Goal: Task Accomplishment & Management: Complete application form

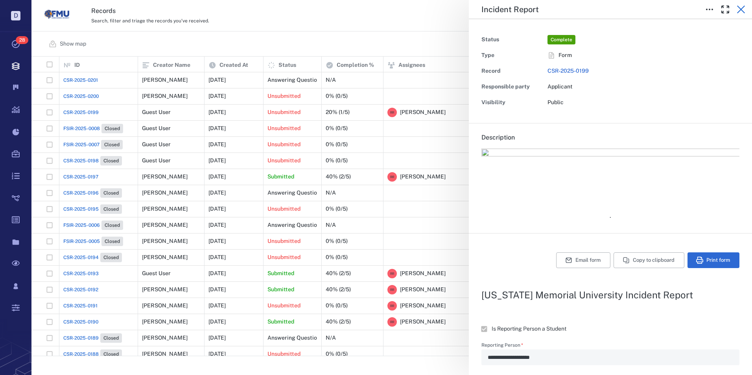
click at [740, 8] on icon "button" at bounding box center [740, 9] width 9 height 9
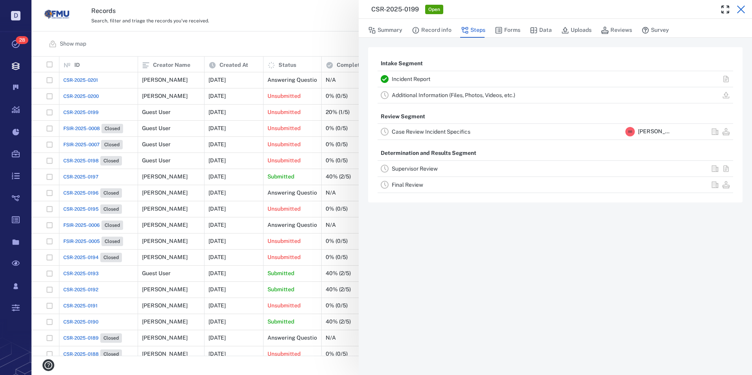
click at [740, 9] on icon "button" at bounding box center [740, 9] width 9 height 9
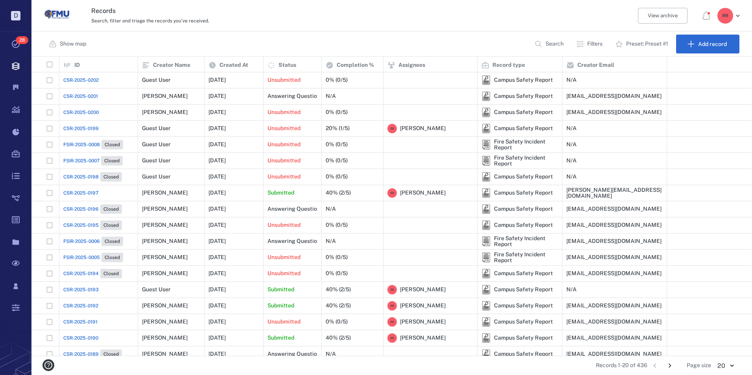
click at [88, 129] on span "CSR-2025-0199" at bounding box center [80, 128] width 35 height 7
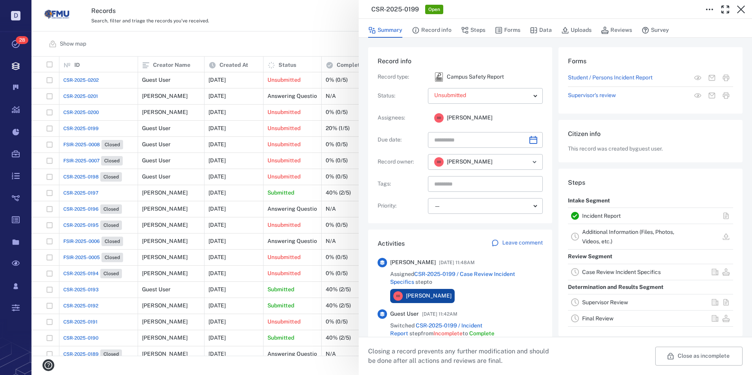
click at [596, 217] on link "Incident Report" at bounding box center [601, 216] width 39 height 6
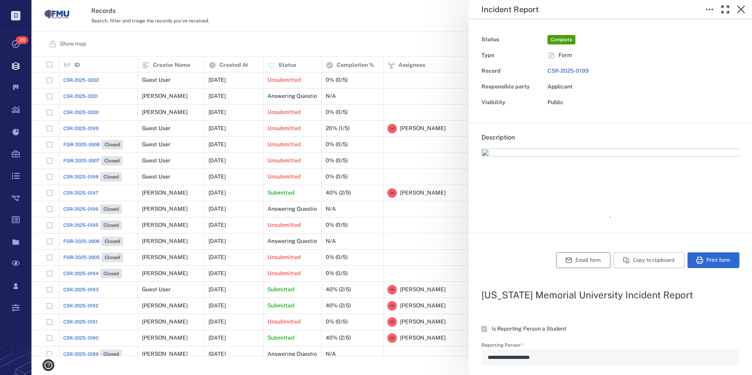
click at [574, 258] on button "Email form" at bounding box center [583, 260] width 54 height 16
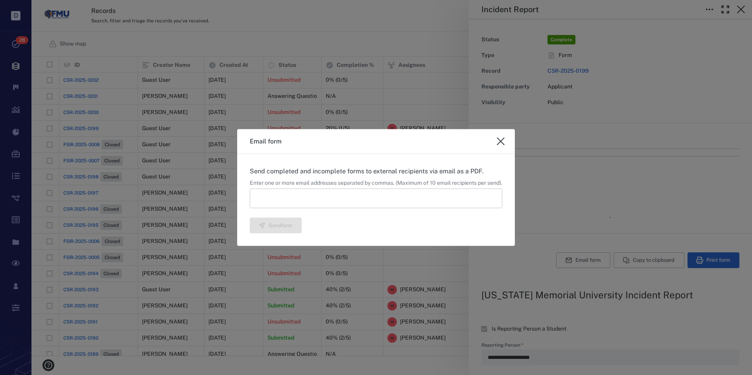
click at [282, 197] on input at bounding box center [376, 198] width 252 height 20
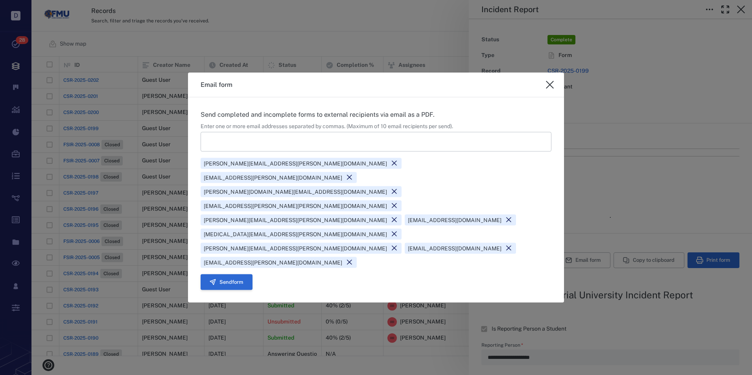
click at [237, 274] on button "Send form" at bounding box center [227, 282] width 52 height 16
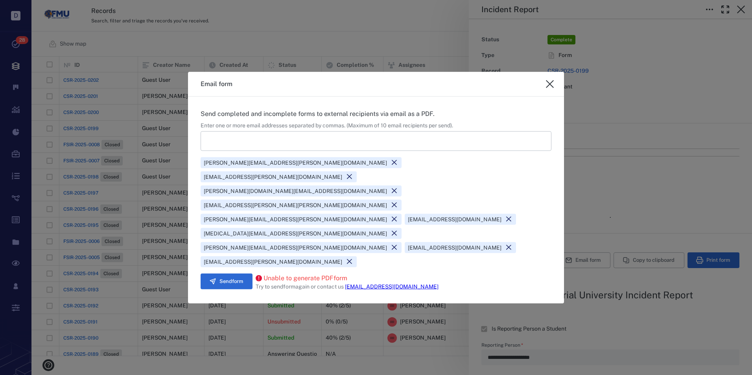
click at [550, 88] on icon "close" at bounding box center [550, 84] width 8 height 8
type textarea "*"
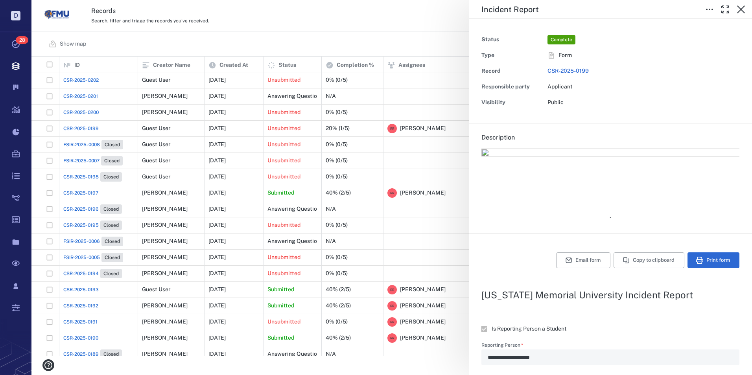
click at [713, 261] on button "Print form" at bounding box center [713, 260] width 52 height 16
click at [740, 10] on icon "button" at bounding box center [741, 10] width 8 height 8
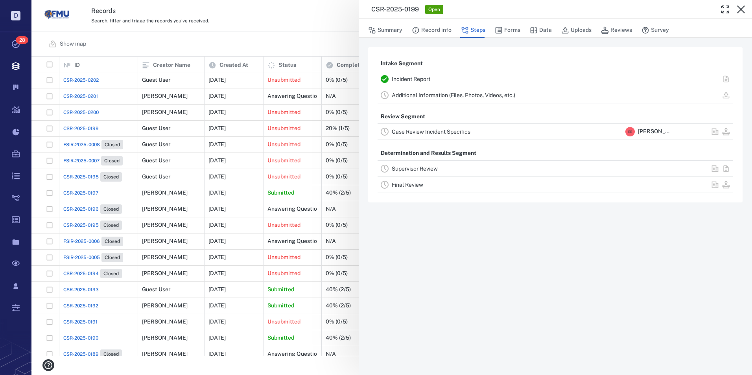
drag, startPoint x: 87, startPoint y: 79, endPoint x: 444, endPoint y: 73, distance: 356.7
click at [87, 79] on div "CSR-2025-0199 Open Summary Record info Steps Forms Data Uploads Reviews Survey …" at bounding box center [391, 187] width 720 height 375
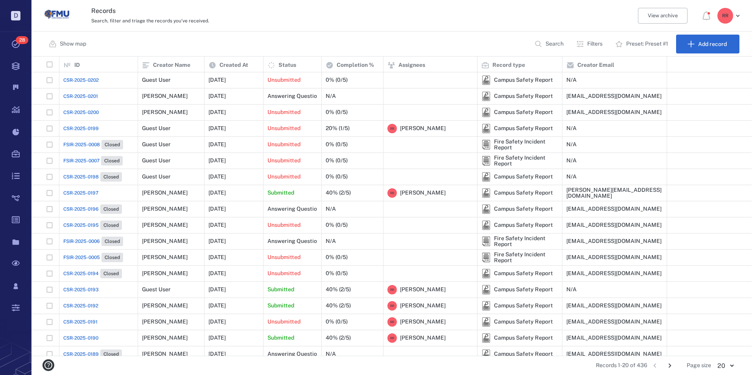
click at [85, 79] on span "CSR-2025-0202" at bounding box center [80, 80] width 35 height 7
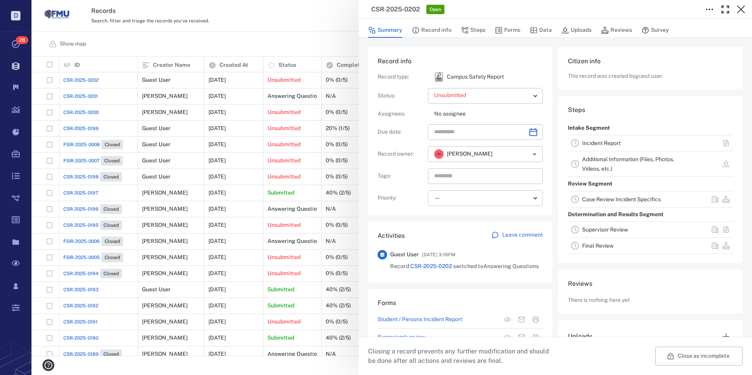
click at [597, 143] on link "Incident Report" at bounding box center [601, 143] width 39 height 6
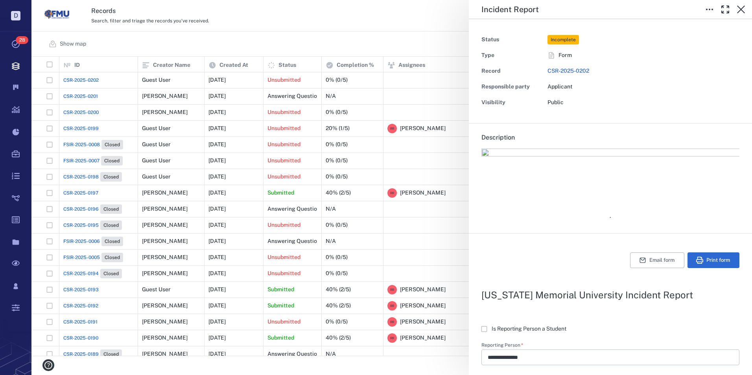
click at [364, 24] on div "**********" at bounding box center [391, 187] width 720 height 375
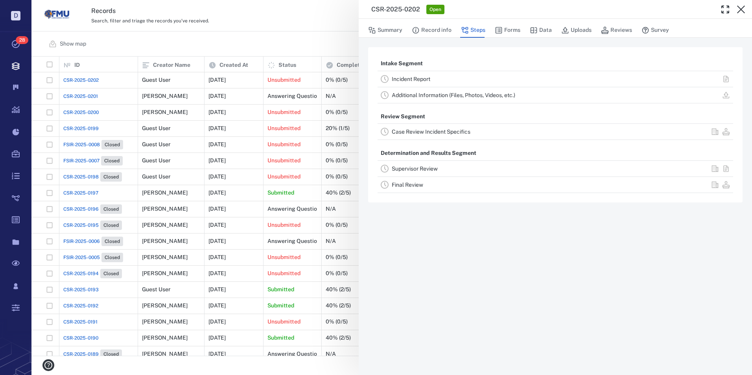
click at [740, 9] on icon "button" at bounding box center [741, 10] width 8 height 8
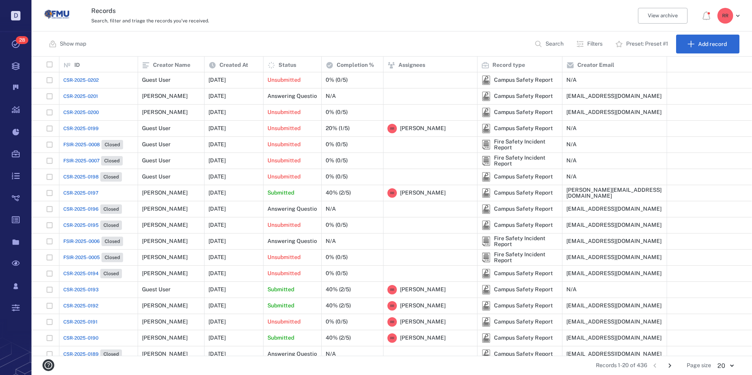
click at [85, 128] on span "CSR-2025-0199" at bounding box center [80, 128] width 35 height 7
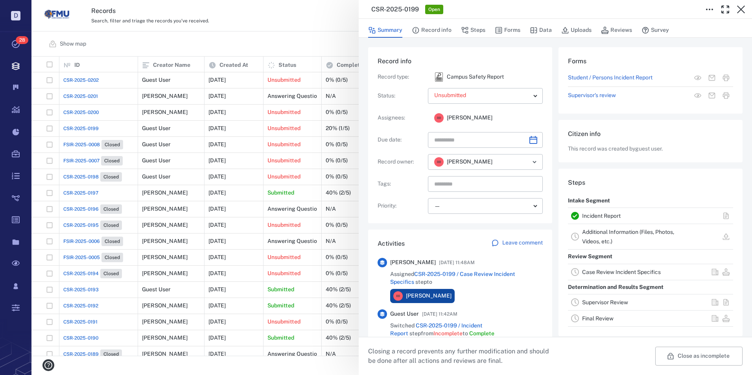
click at [592, 216] on link "Incident Report" at bounding box center [601, 216] width 39 height 6
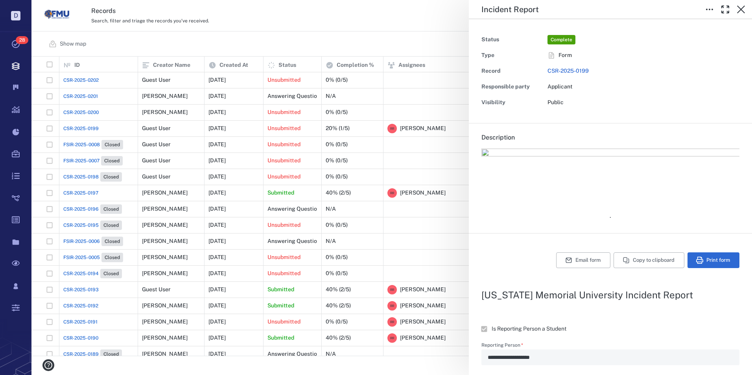
type textarea "*"
click at [742, 9] on icon "button" at bounding box center [741, 10] width 8 height 8
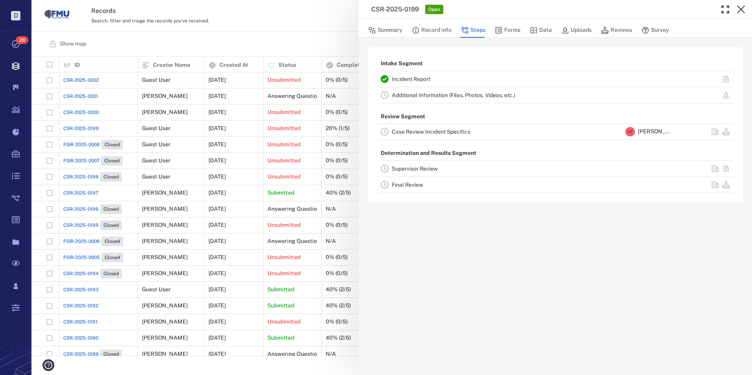
drag, startPoint x: 539, startPoint y: 28, endPoint x: 514, endPoint y: 92, distance: 68.5
click at [539, 28] on button "Data" at bounding box center [541, 30] width 22 height 15
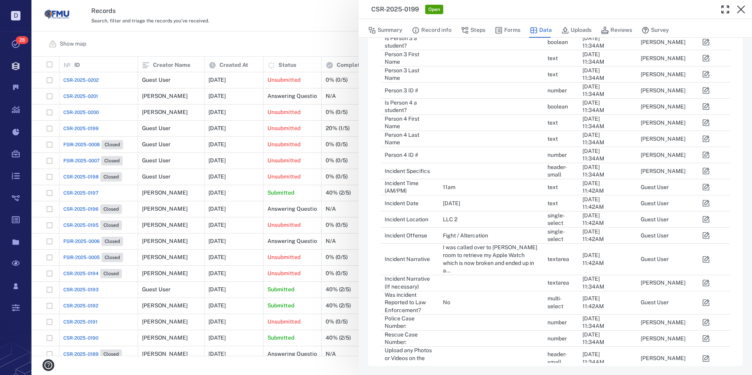
scroll to position [399, 0]
click at [708, 354] on icon "button" at bounding box center [706, 358] width 8 height 8
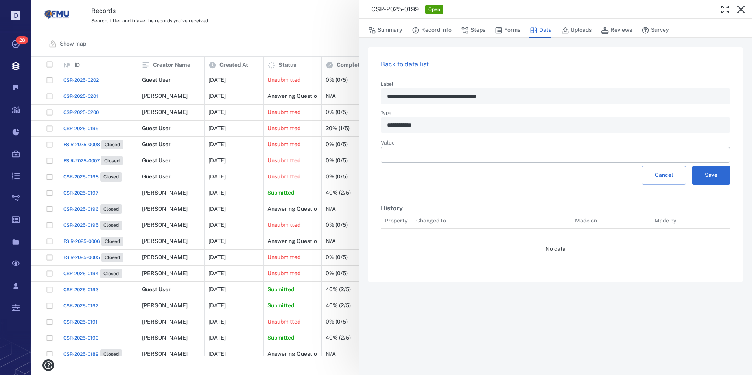
scroll to position [6, 6]
click at [714, 173] on button "Save" at bounding box center [711, 175] width 38 height 19
click at [504, 29] on button "Forms" at bounding box center [508, 30] width 26 height 15
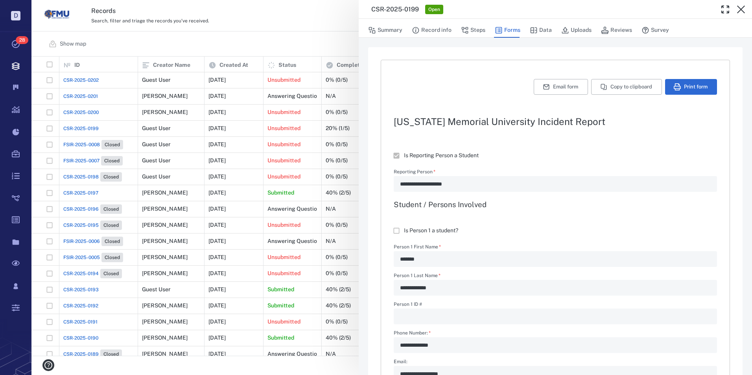
type textarea "*"
drag, startPoint x: 741, startPoint y: 10, endPoint x: 730, endPoint y: 16, distance: 12.5
click at [741, 10] on icon "button" at bounding box center [741, 10] width 8 height 8
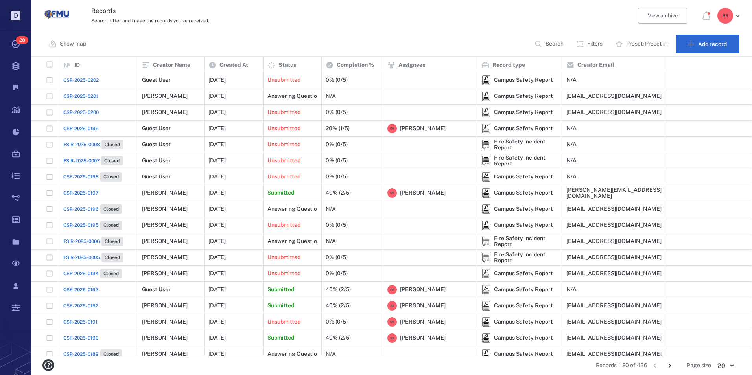
click at [91, 110] on span "CSR-2025-0200" at bounding box center [80, 112] width 35 height 7
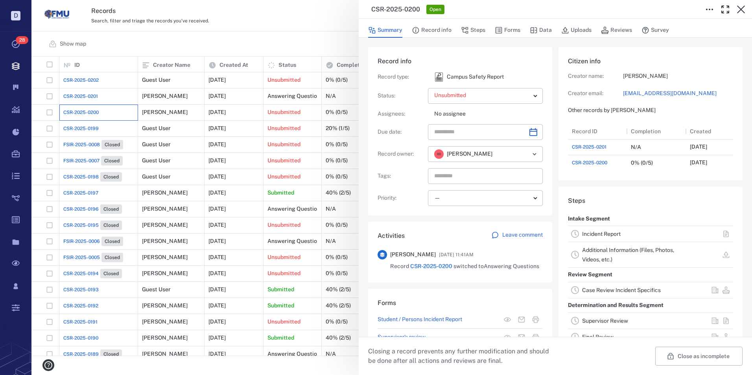
scroll to position [47, 156]
click at [596, 237] on link "Incident Report" at bounding box center [601, 234] width 39 height 6
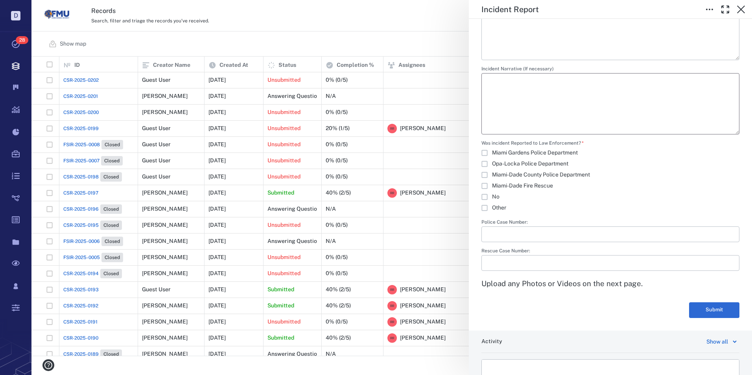
scroll to position [1350, 0]
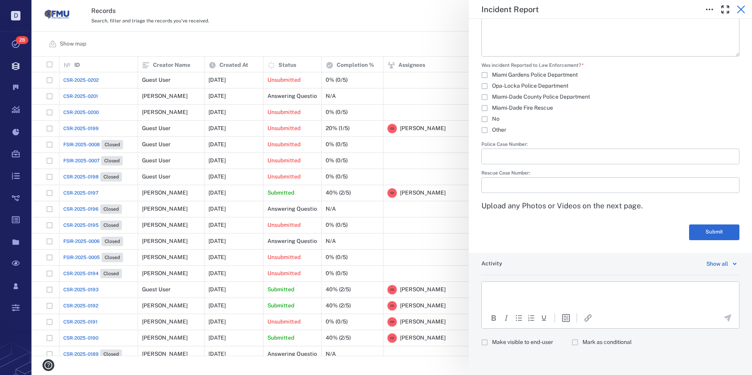
click at [742, 10] on icon "button" at bounding box center [740, 9] width 9 height 9
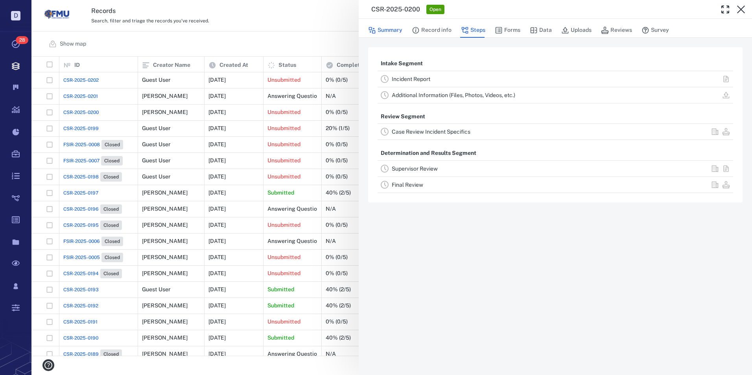
click at [391, 31] on button "Summary" at bounding box center [385, 30] width 34 height 15
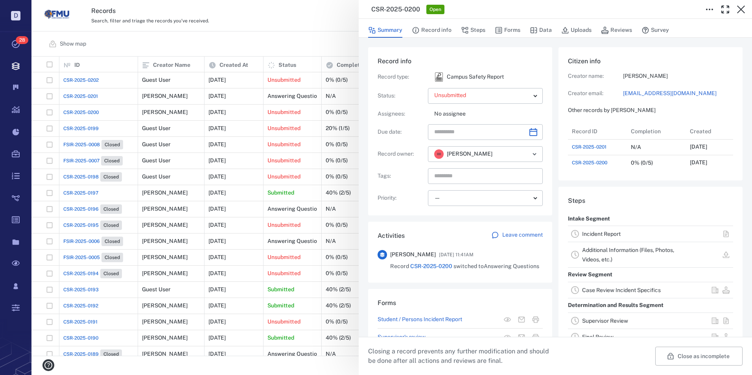
scroll to position [47, 156]
click at [673, 357] on button "Close as incomplete" at bounding box center [698, 356] width 87 height 19
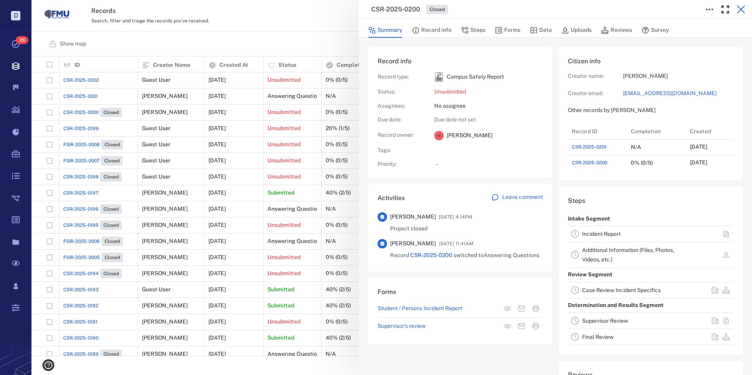
click at [739, 8] on icon "button" at bounding box center [740, 9] width 9 height 9
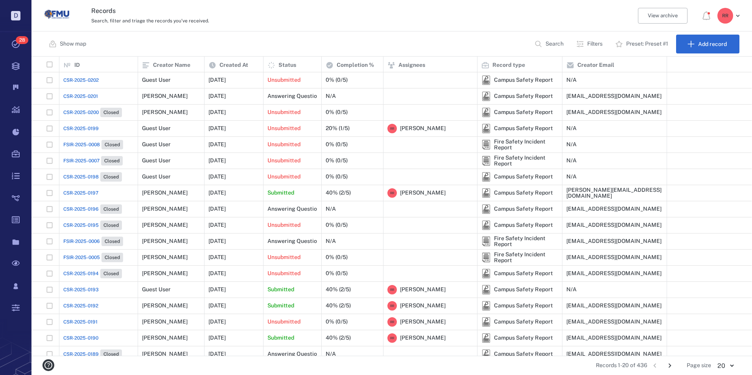
click at [79, 96] on span "CSR-2025-0201" at bounding box center [80, 96] width 35 height 7
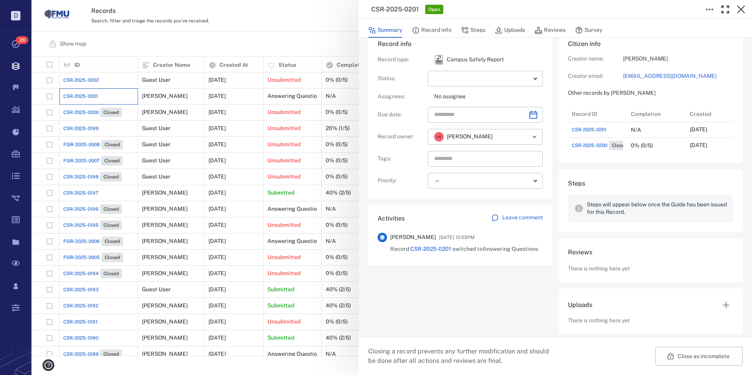
scroll to position [26, 0]
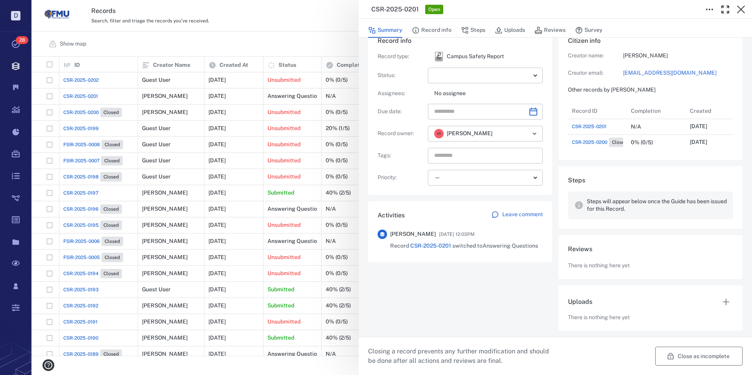
click at [688, 361] on button "Close as incomplete" at bounding box center [698, 356] width 87 height 19
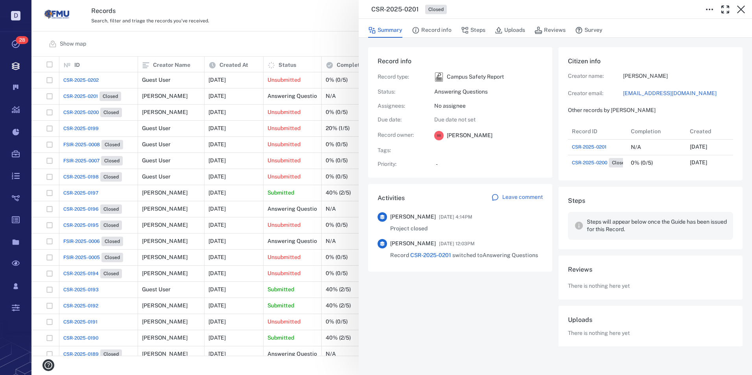
scroll to position [47, 159]
click at [738, 9] on icon "button" at bounding box center [740, 9] width 9 height 9
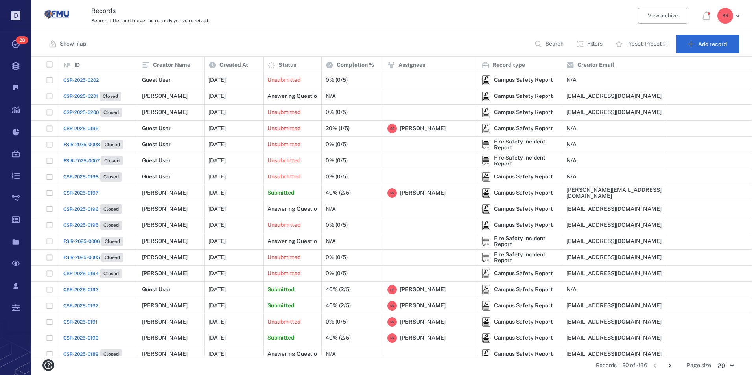
click at [88, 80] on span "CSR-2025-0202" at bounding box center [80, 80] width 35 height 7
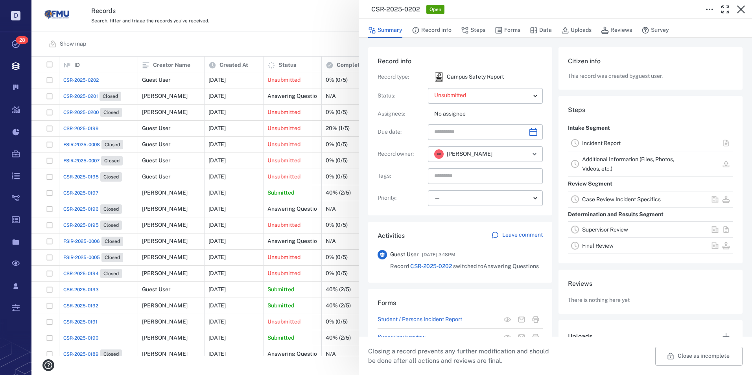
click at [598, 143] on link "Incident Report" at bounding box center [601, 143] width 39 height 6
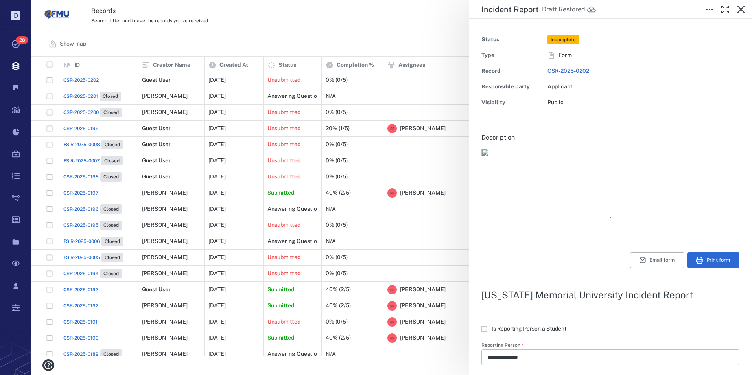
type textarea "*"
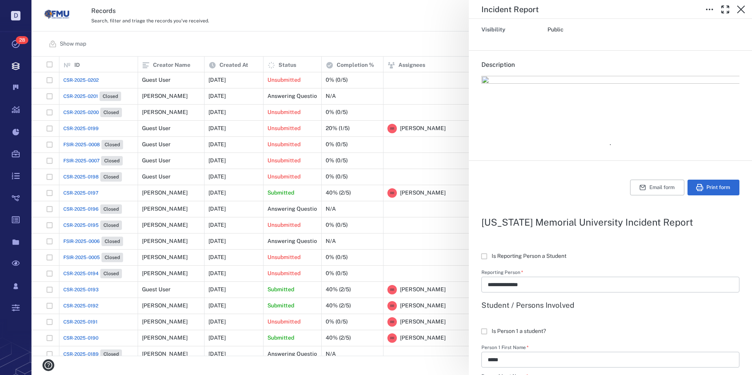
scroll to position [118, 0]
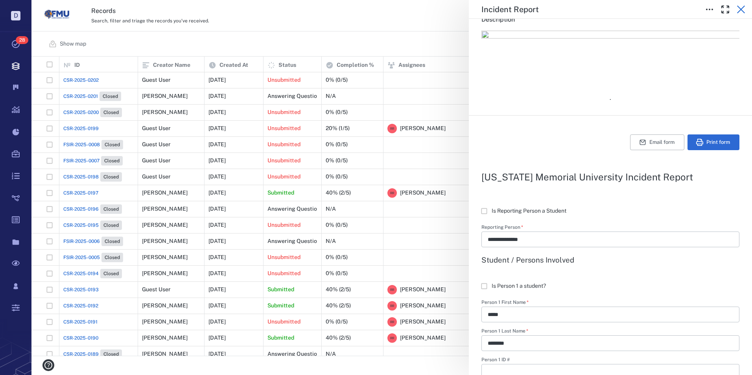
click at [739, 6] on icon "button" at bounding box center [740, 9] width 9 height 9
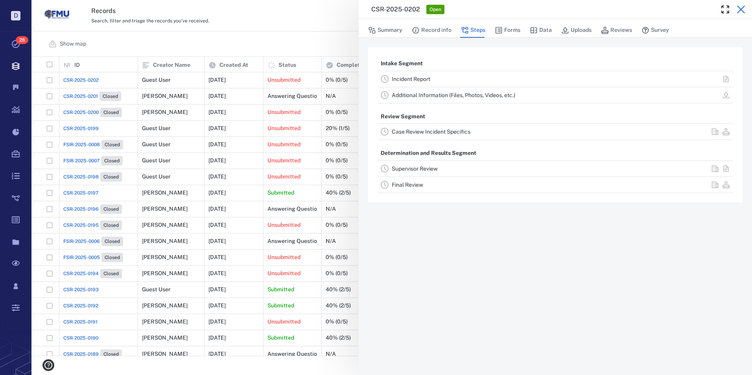
click at [741, 11] on icon "button" at bounding box center [740, 9] width 9 height 9
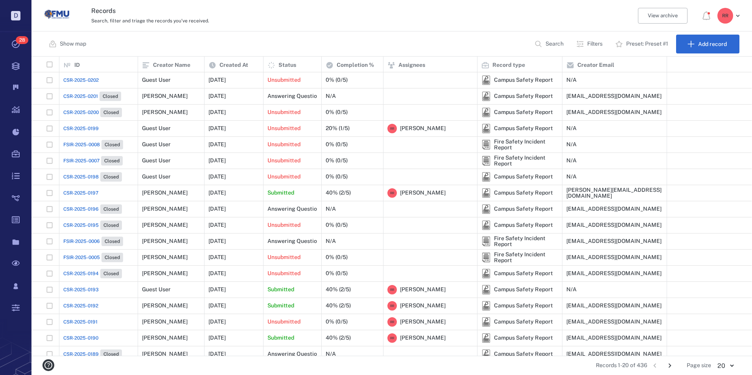
click at [85, 77] on span "CSR-2025-0202" at bounding box center [80, 80] width 35 height 7
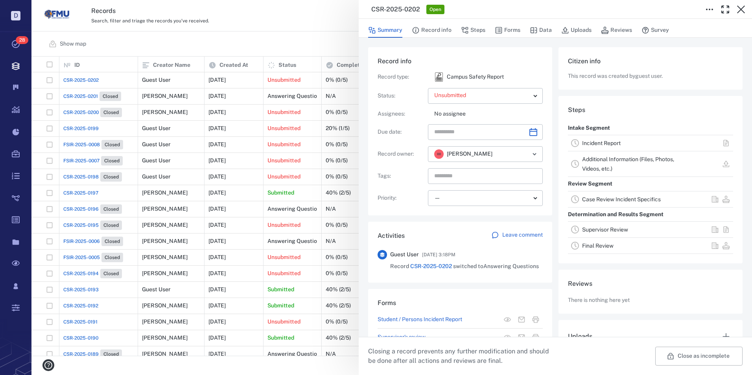
click at [602, 142] on link "Incident Report" at bounding box center [601, 143] width 39 height 6
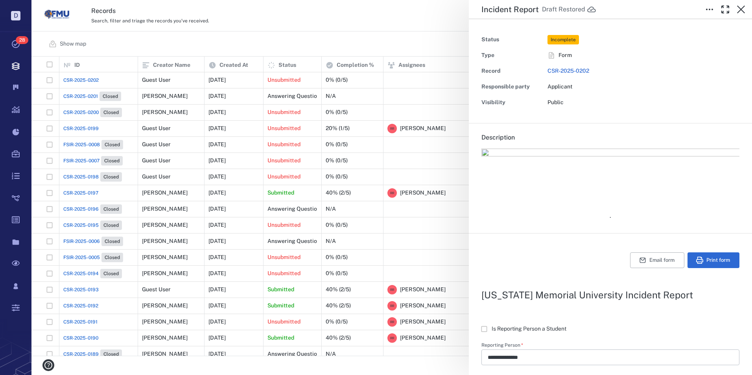
type input "**********"
type textarea "**********"
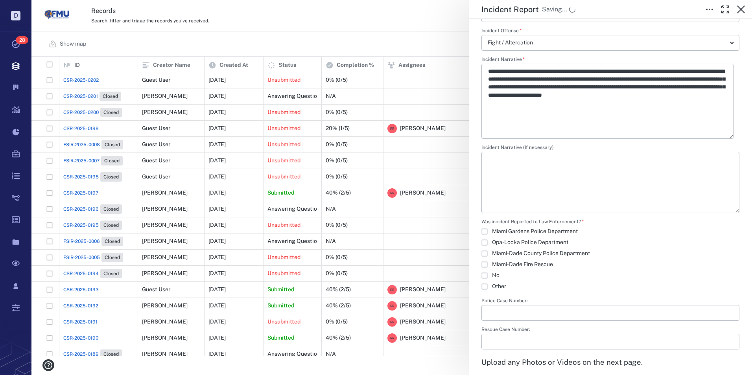
type textarea "*"
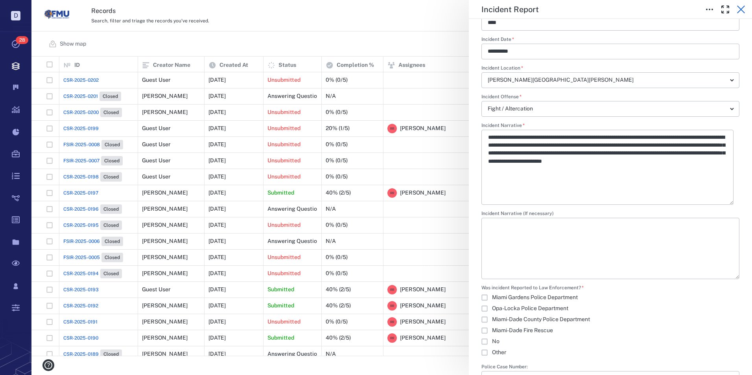
click at [740, 12] on icon "button" at bounding box center [740, 9] width 9 height 9
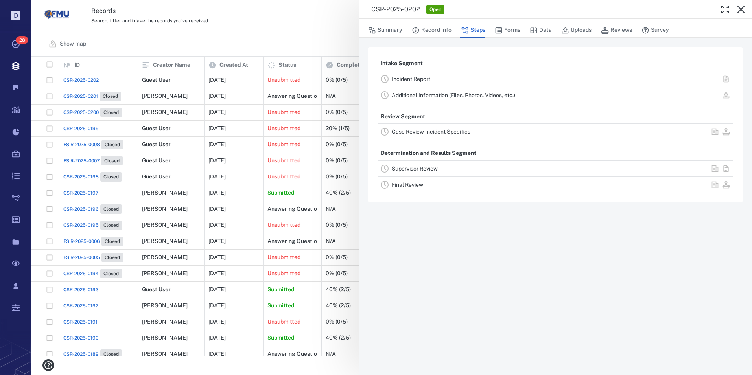
click at [742, 11] on icon "button" at bounding box center [741, 10] width 8 height 8
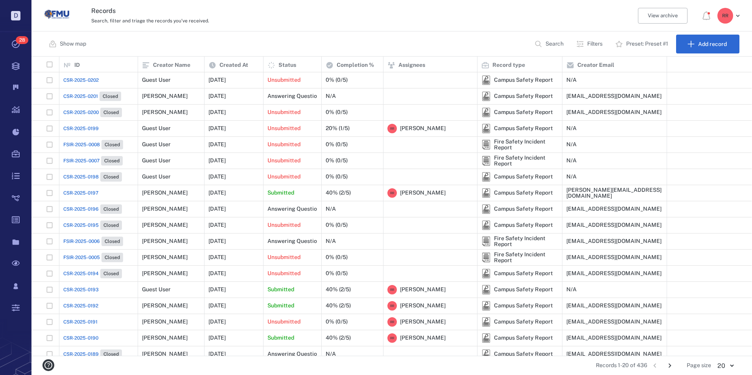
click at [82, 78] on span "CSR-2025-0202" at bounding box center [80, 80] width 35 height 7
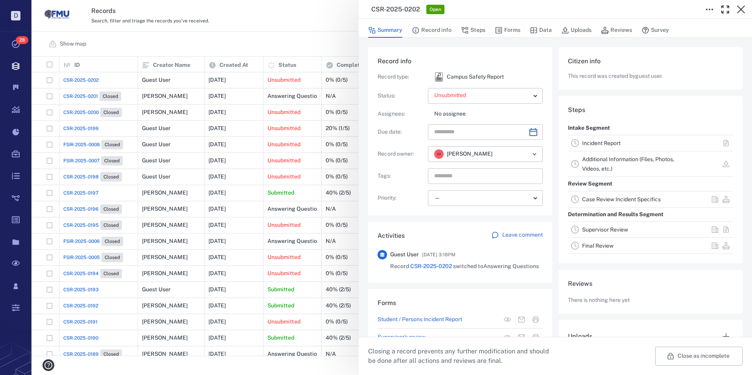
click at [210, 41] on div "**********" at bounding box center [391, 187] width 720 height 375
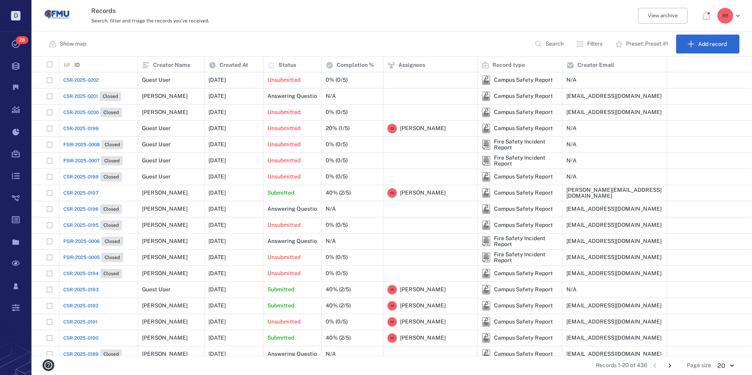
click at [81, 126] on span "CSR-2025-0199" at bounding box center [80, 128] width 35 height 7
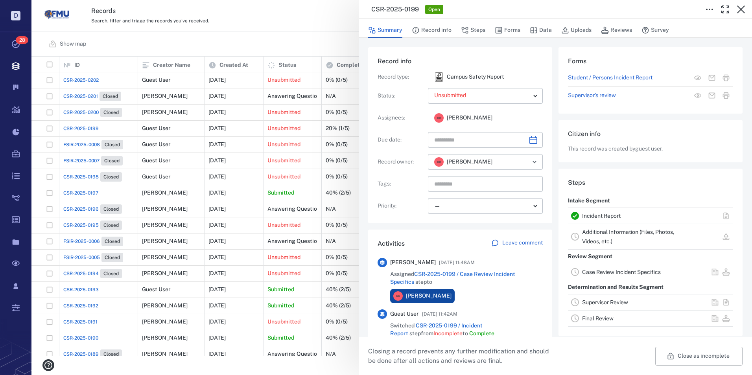
click at [604, 217] on link "Incident Report" at bounding box center [601, 216] width 39 height 6
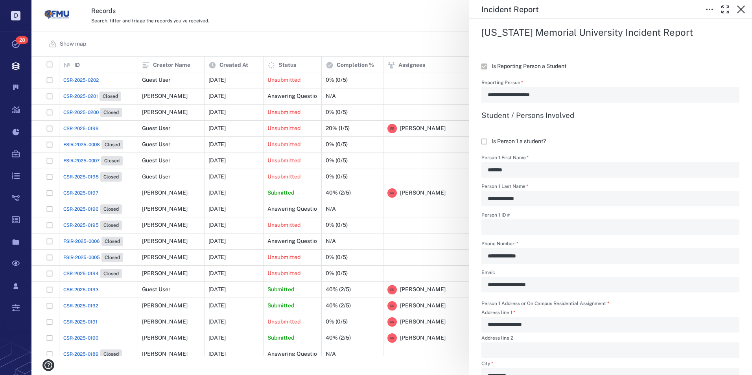
scroll to position [236, 0]
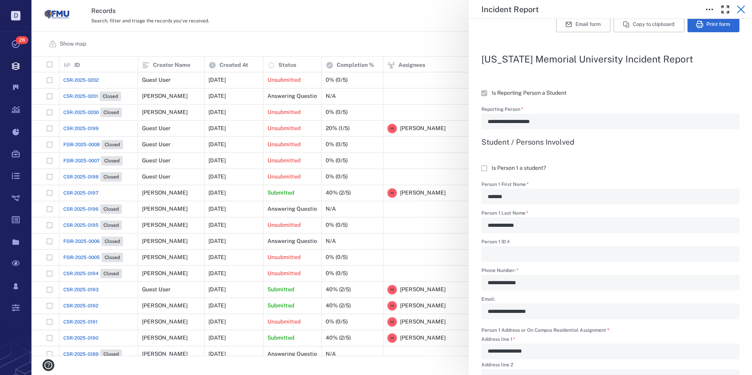
click at [740, 10] on icon "button" at bounding box center [741, 10] width 8 height 8
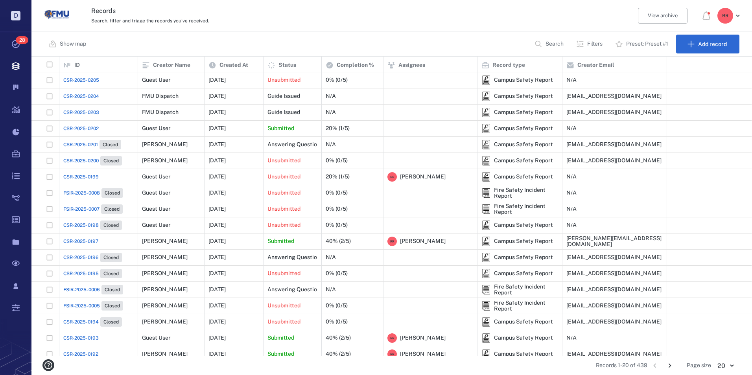
click at [92, 96] on span "CSR-2025-0204" at bounding box center [81, 96] width 36 height 7
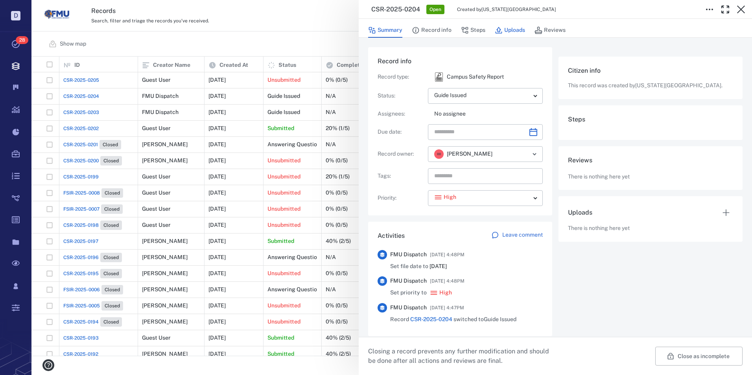
click at [504, 30] on button "Uploads" at bounding box center [510, 30] width 30 height 15
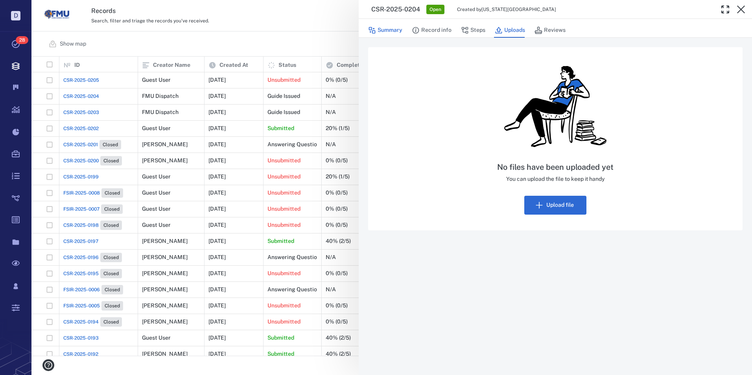
click at [386, 31] on button "Summary" at bounding box center [385, 30] width 34 height 15
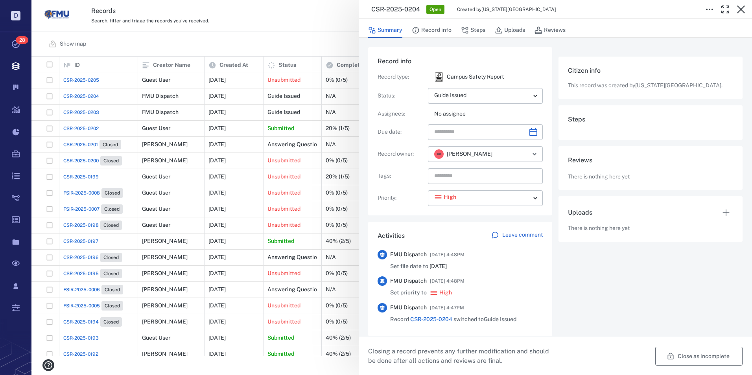
click at [670, 357] on button "Close as incomplete" at bounding box center [698, 356] width 87 height 19
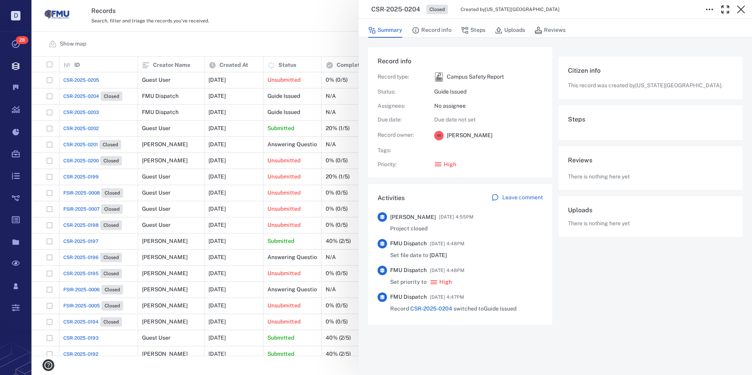
click at [89, 112] on div "CSR-2025-0204 Closed Created by Florida Memorial University Summary Record info…" at bounding box center [391, 187] width 720 height 375
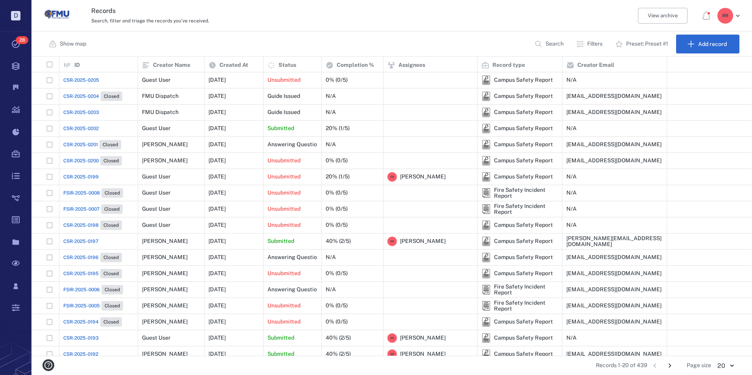
click at [81, 112] on span "CSR-2025-0203" at bounding box center [81, 112] width 36 height 7
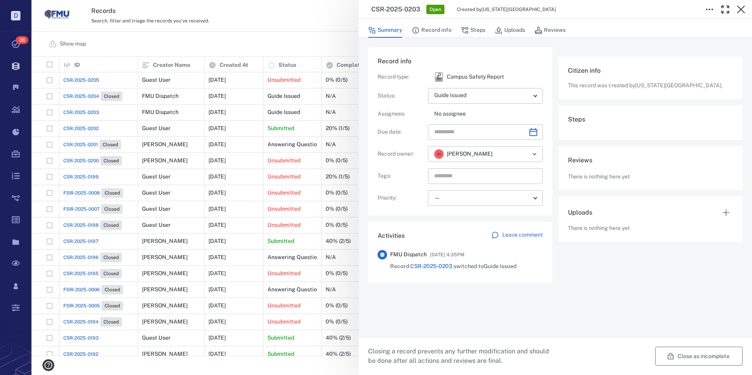
click at [675, 353] on button "Close as incomplete" at bounding box center [698, 356] width 87 height 19
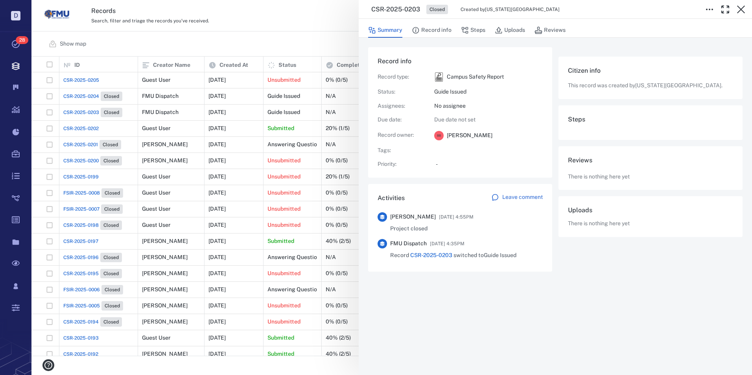
click at [85, 123] on div "CSR-2025-0203 Closed Created by Florida Memorial University Summary Record info…" at bounding box center [391, 187] width 720 height 375
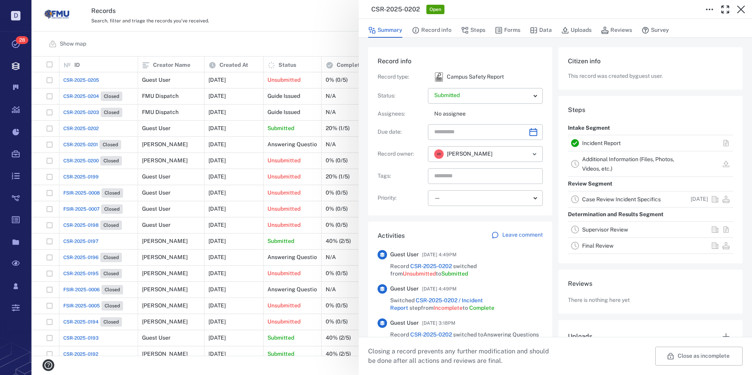
click at [597, 144] on link "Incident Report" at bounding box center [601, 143] width 39 height 6
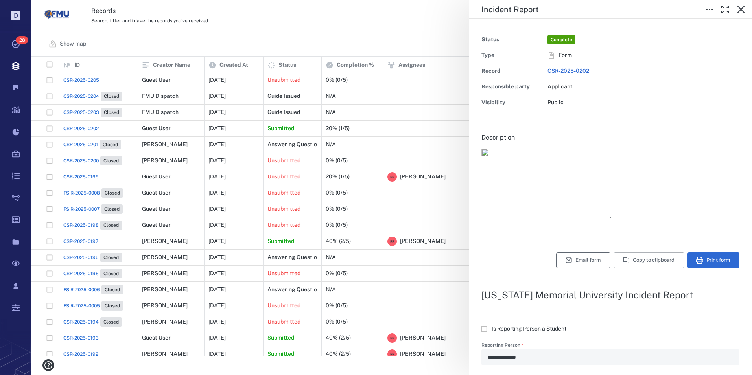
click at [574, 262] on button "Email form" at bounding box center [583, 260] width 54 height 16
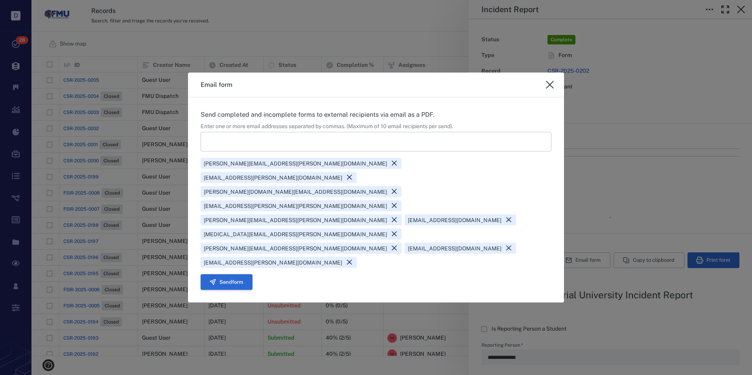
click at [237, 274] on button "Send form" at bounding box center [227, 282] width 52 height 16
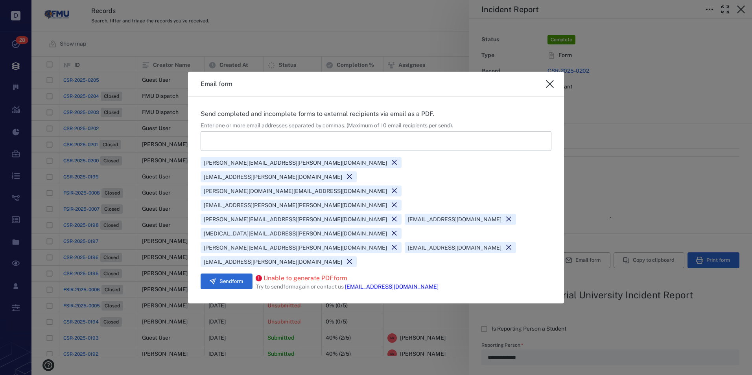
click at [549, 89] on icon "close" at bounding box center [549, 83] width 9 height 9
type textarea "*"
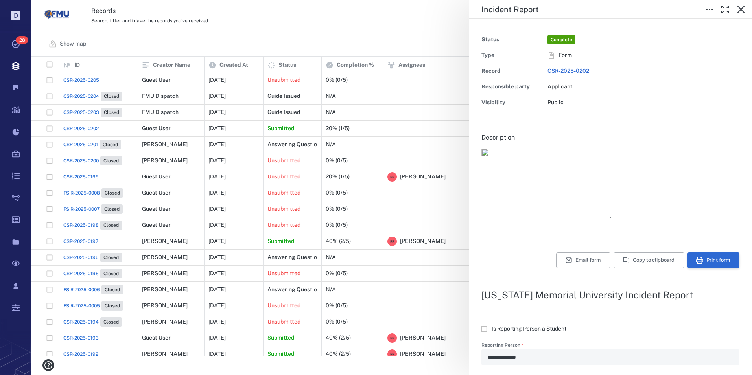
click at [704, 259] on button "Print form" at bounding box center [713, 260] width 52 height 16
click at [740, 9] on icon "button" at bounding box center [740, 9] width 9 height 9
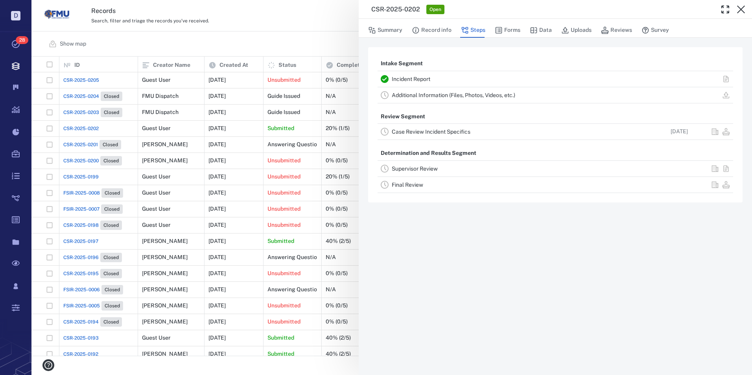
click at [410, 130] on link "Case Review Incident Specifics" at bounding box center [431, 132] width 79 height 6
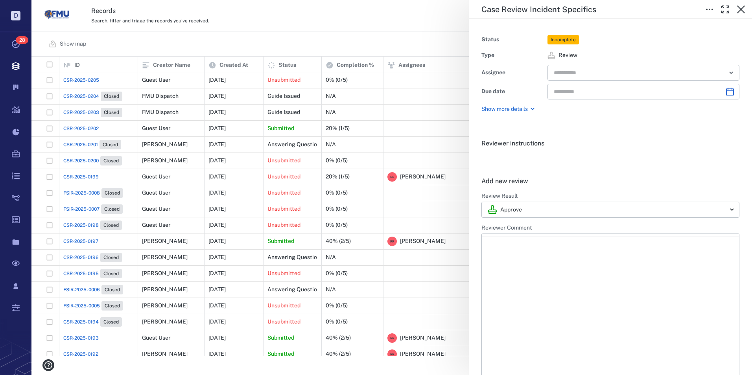
type input "**********"
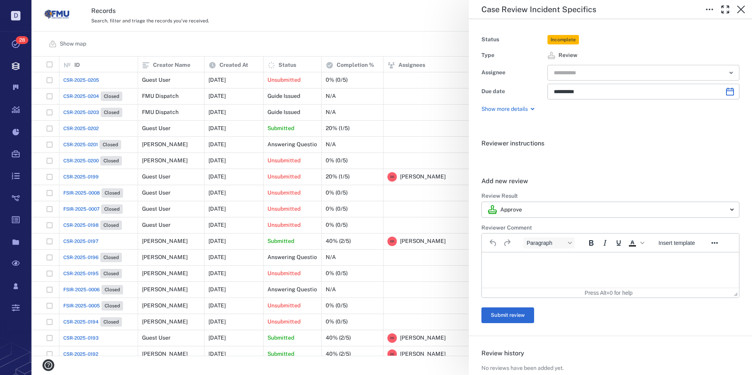
click at [726, 72] on icon "Open" at bounding box center [730, 72] width 9 height 9
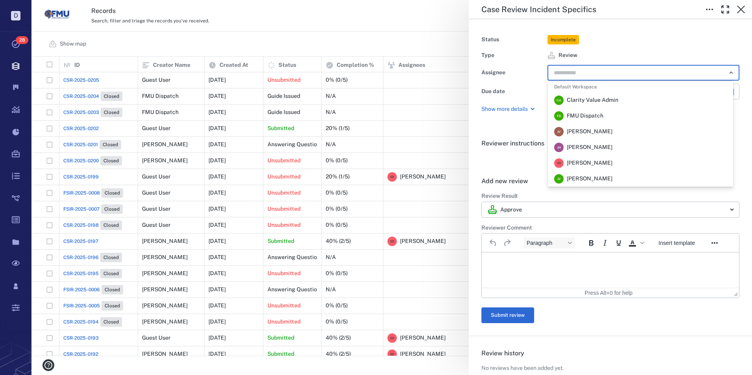
click at [589, 164] on span "Robert Richardson" at bounding box center [590, 163] width 46 height 8
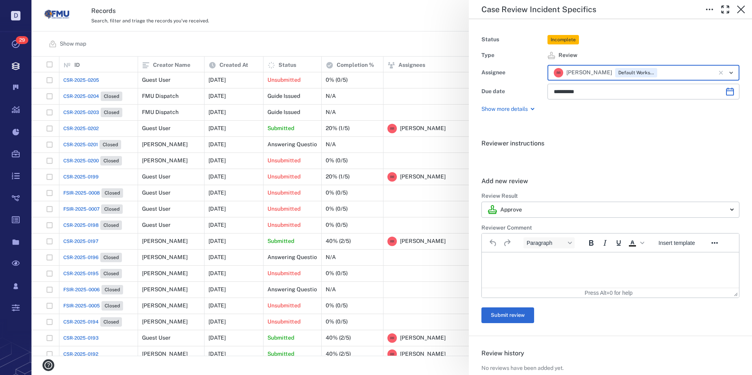
click at [515, 265] on p "Rich Text Area. Press ALT-0 for help." at bounding box center [610, 262] width 244 height 7
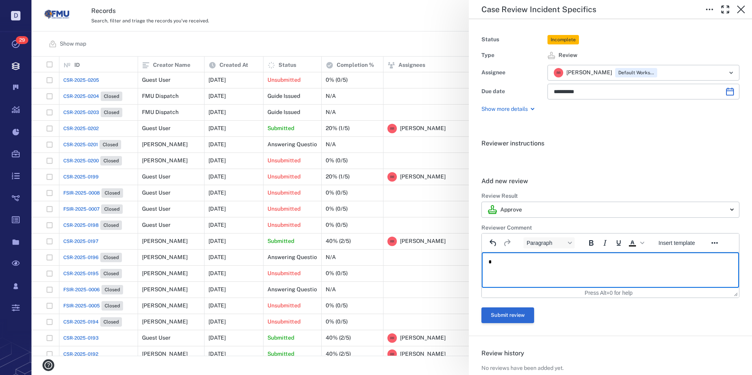
click at [521, 314] on button "Submit review" at bounding box center [507, 315] width 53 height 16
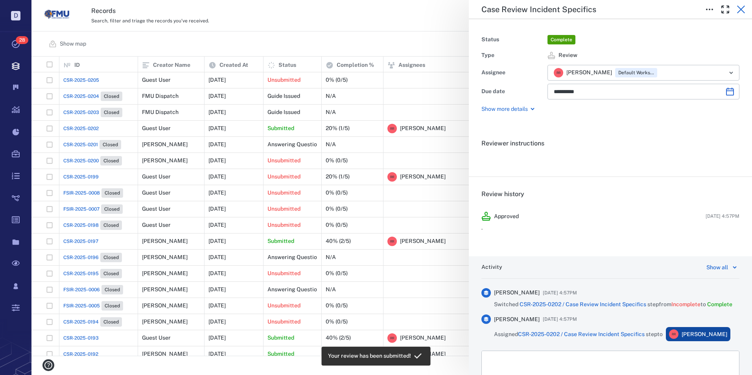
click at [742, 11] on icon "button" at bounding box center [741, 10] width 8 height 8
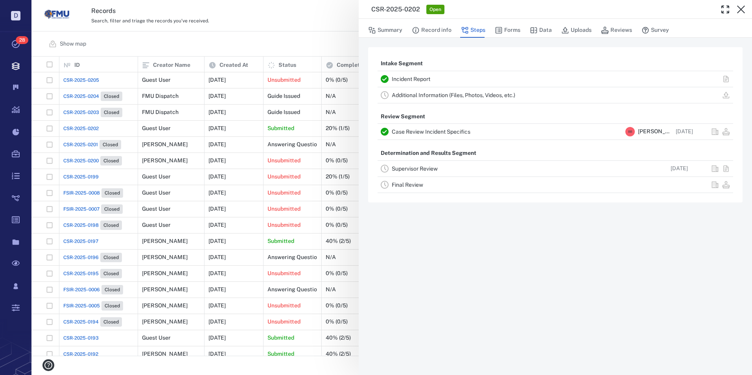
drag, startPoint x: 740, startPoint y: 7, endPoint x: 723, endPoint y: 21, distance: 21.2
click at [740, 7] on icon "button" at bounding box center [740, 9] width 9 height 9
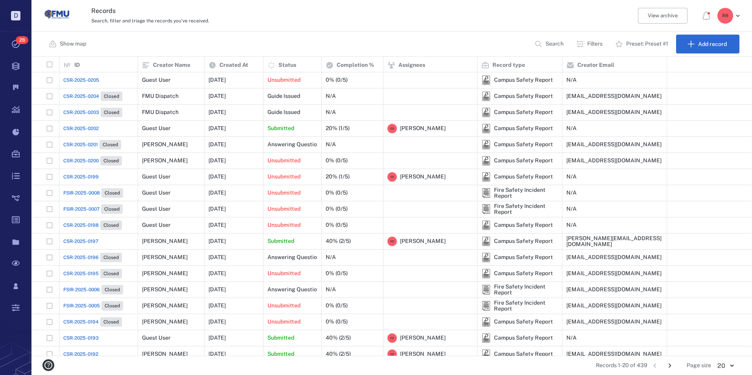
click at [93, 80] on span "CSR-2025-0205" at bounding box center [81, 80] width 36 height 7
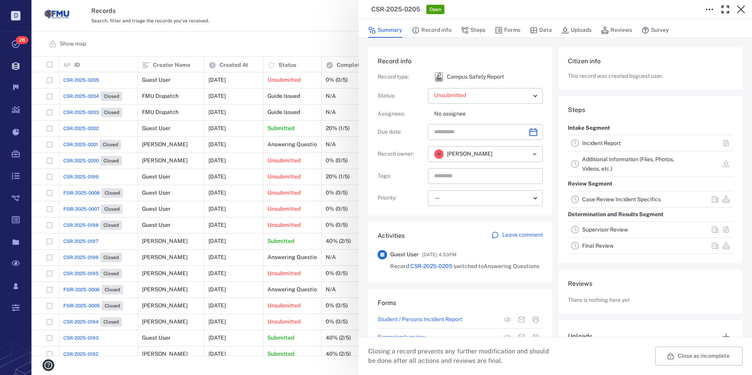
click at [604, 143] on link "Incident Report" at bounding box center [601, 143] width 39 height 6
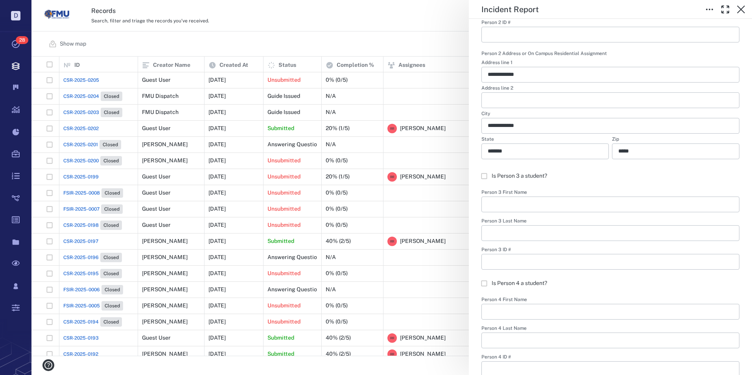
scroll to position [590, 0]
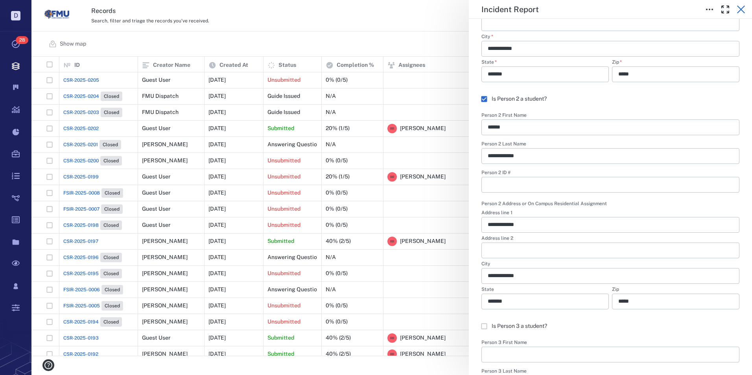
click at [745, 9] on icon "button" at bounding box center [740, 9] width 9 height 9
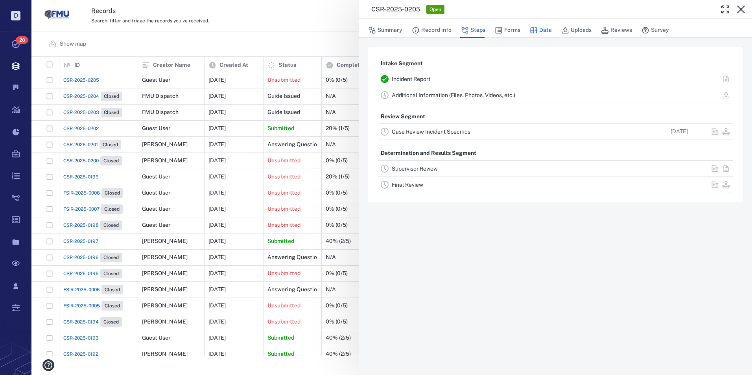
click at [537, 29] on icon "button" at bounding box center [534, 30] width 8 height 8
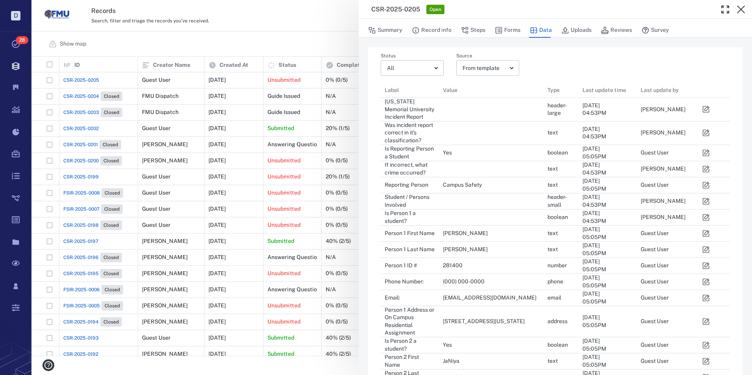
scroll to position [681, 337]
click at [705, 184] on icon "button" at bounding box center [706, 185] width 7 height 7
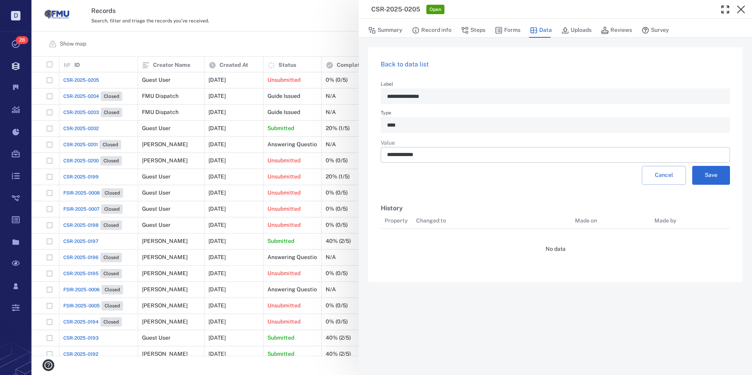
scroll to position [6, 6]
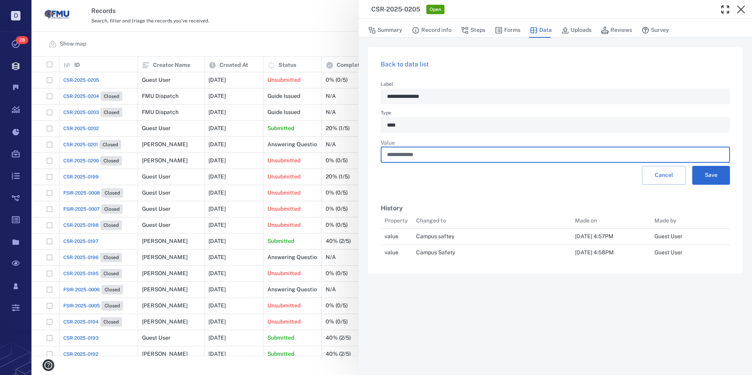
drag, startPoint x: 456, startPoint y: 152, endPoint x: 381, endPoint y: 153, distance: 74.3
click at [381, 153] on div "**********" at bounding box center [555, 155] width 349 height 16
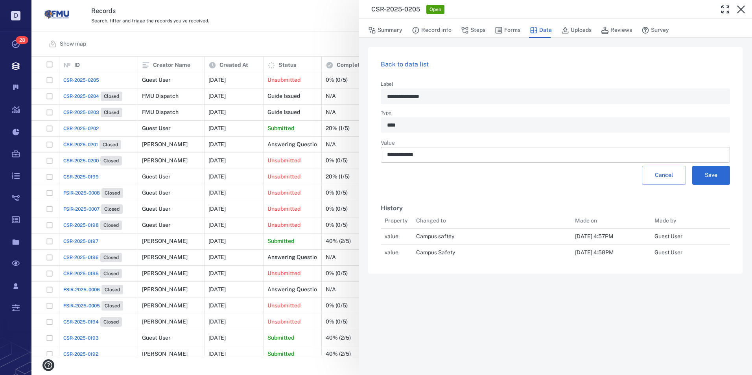
click at [435, 156] on input "**********" at bounding box center [555, 155] width 337 height 16
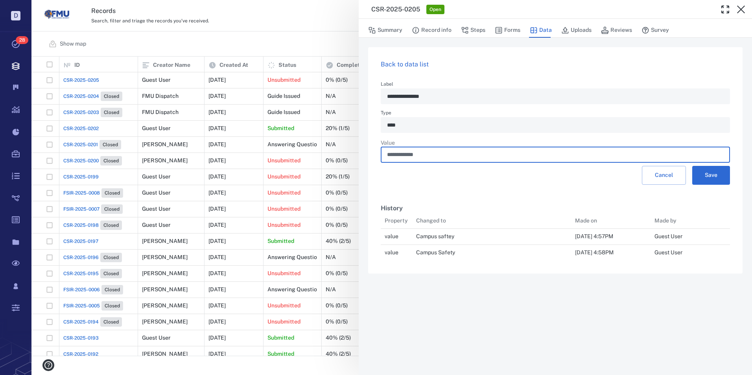
drag, startPoint x: 435, startPoint y: 156, endPoint x: 384, endPoint y: 159, distance: 51.2
click at [384, 159] on div "**********" at bounding box center [555, 155] width 349 height 16
type input "**********"
click at [702, 173] on button "Save" at bounding box center [711, 175] width 38 height 19
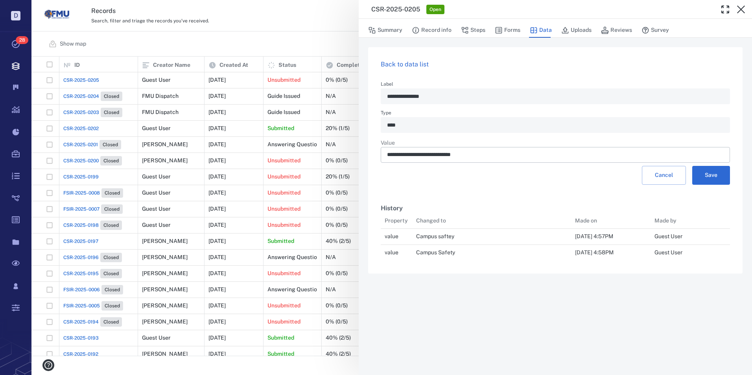
scroll to position [58, 343]
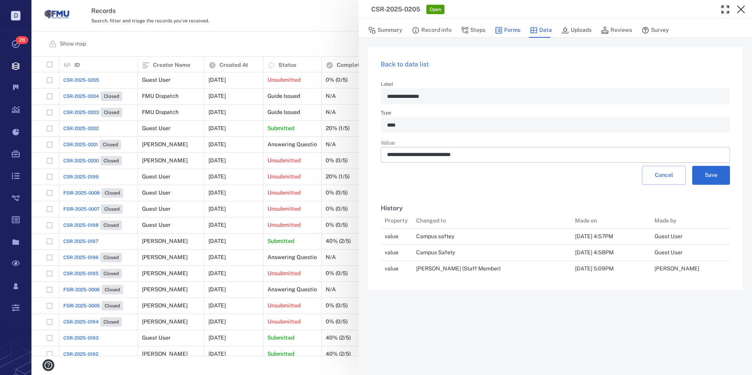
click at [510, 30] on button "Forms" at bounding box center [508, 30] width 26 height 15
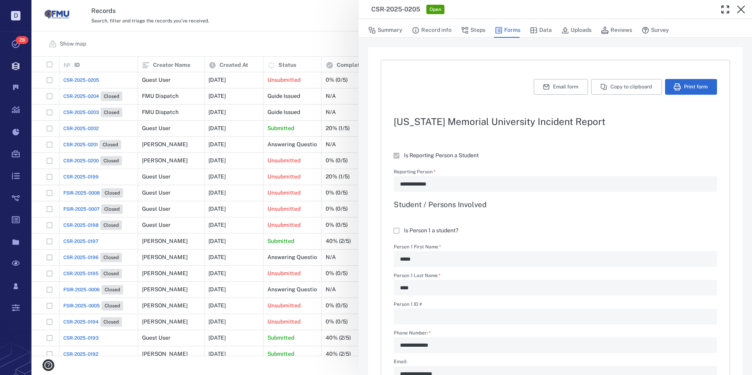
type textarea "*"
type input "**********"
type textarea "*"
click at [681, 86] on button "Print form" at bounding box center [691, 87] width 52 height 16
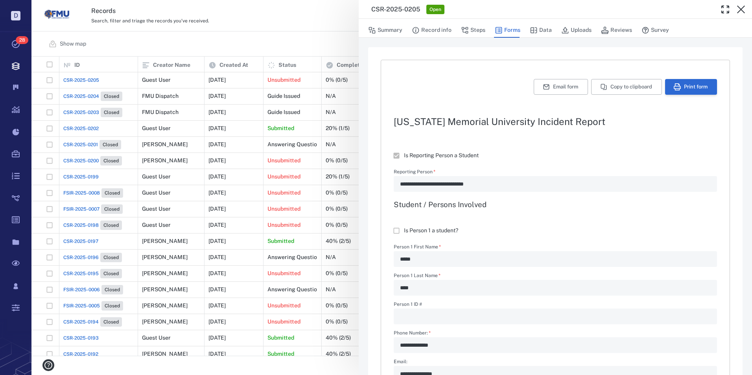
click at [692, 89] on button "Print form" at bounding box center [691, 87] width 52 height 16
click at [539, 29] on button "Data" at bounding box center [541, 30] width 22 height 15
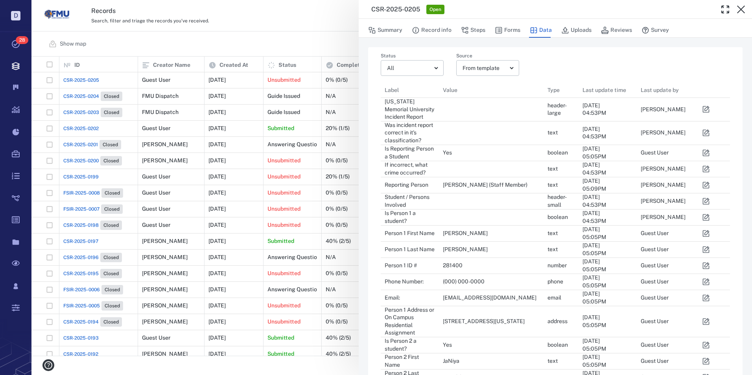
scroll to position [681, 337]
click at [707, 155] on icon "button" at bounding box center [706, 153] width 8 height 8
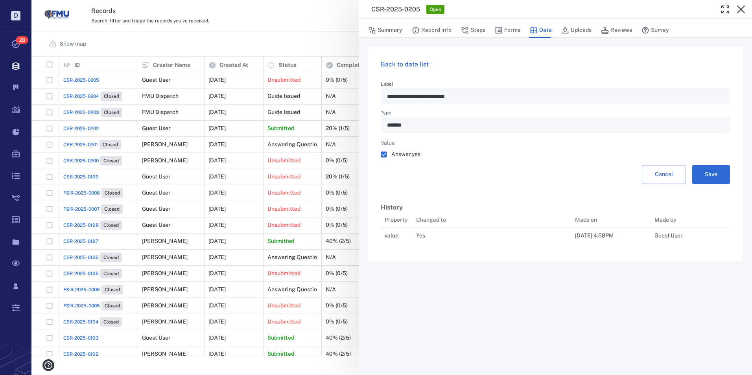
scroll to position [6, 6]
click at [710, 175] on button "Save" at bounding box center [711, 174] width 38 height 19
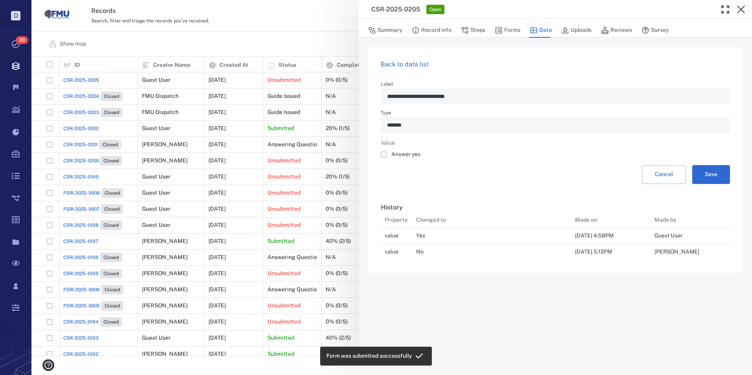
scroll to position [42, 343]
click at [503, 29] on button "Forms" at bounding box center [508, 30] width 26 height 15
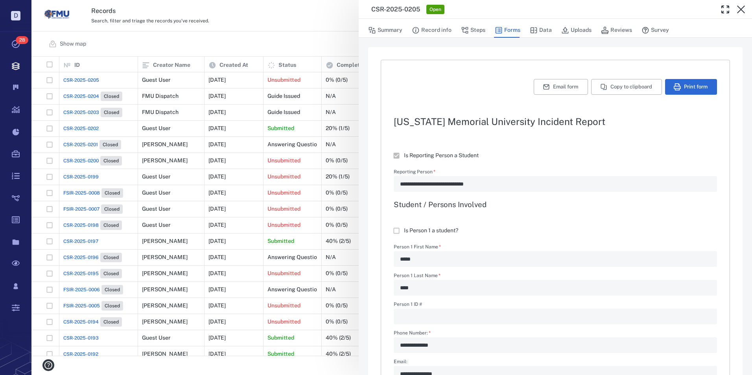
type textarea "*"
click at [690, 89] on button "Print form" at bounding box center [691, 87] width 52 height 16
click at [739, 10] on icon "button" at bounding box center [740, 9] width 9 height 9
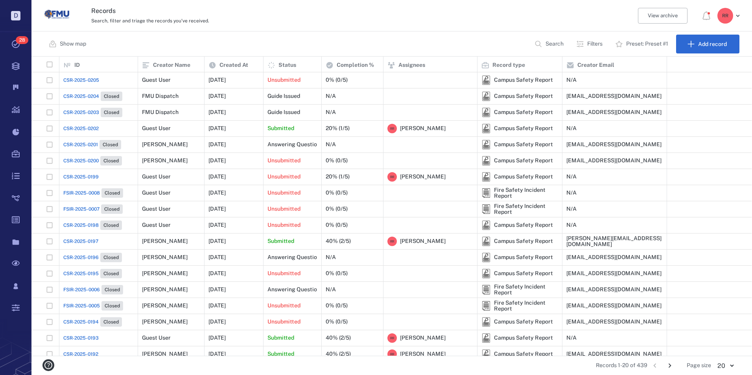
click at [81, 80] on span "CSR-2025-0205" at bounding box center [81, 80] width 36 height 7
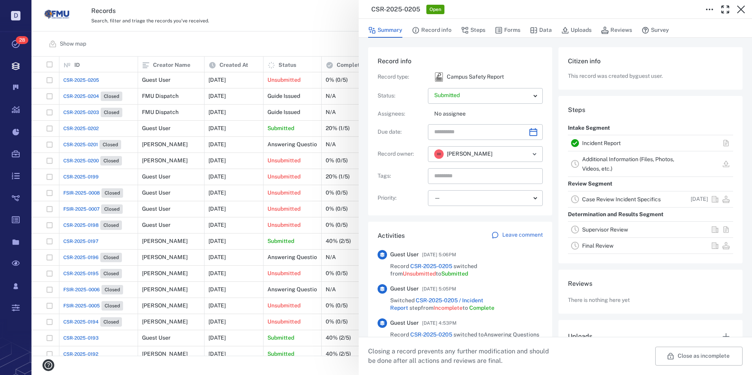
click at [598, 142] on link "Incident Report" at bounding box center [601, 143] width 39 height 6
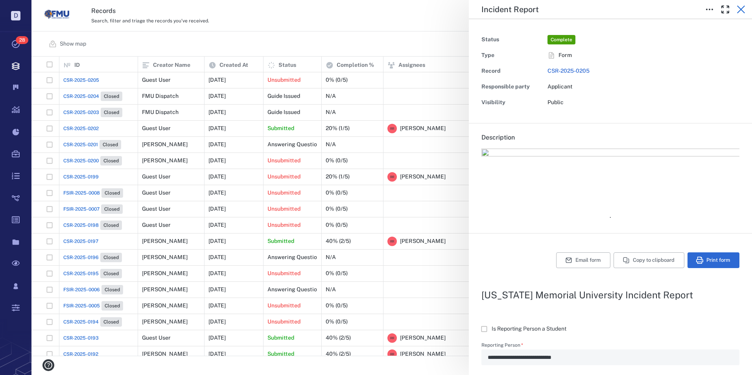
click at [742, 8] on icon "button" at bounding box center [741, 10] width 8 height 8
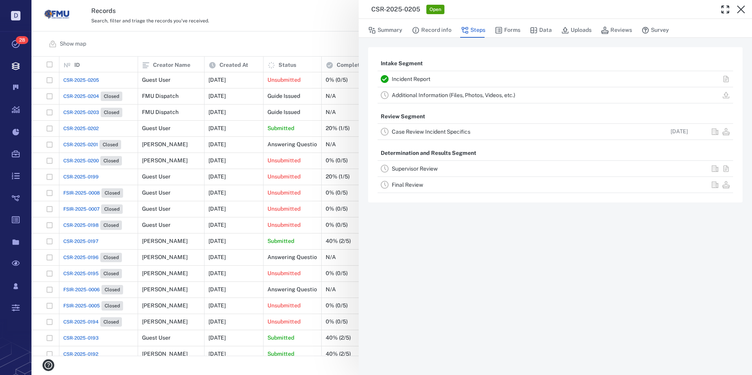
click at [403, 129] on link "Case Review Incident Specifics" at bounding box center [431, 132] width 79 height 6
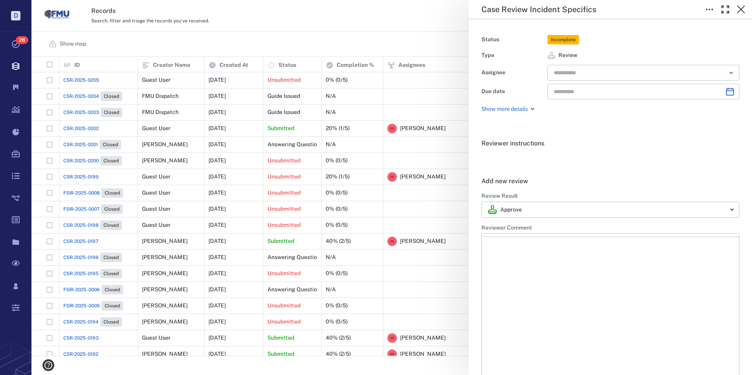
type input "**********"
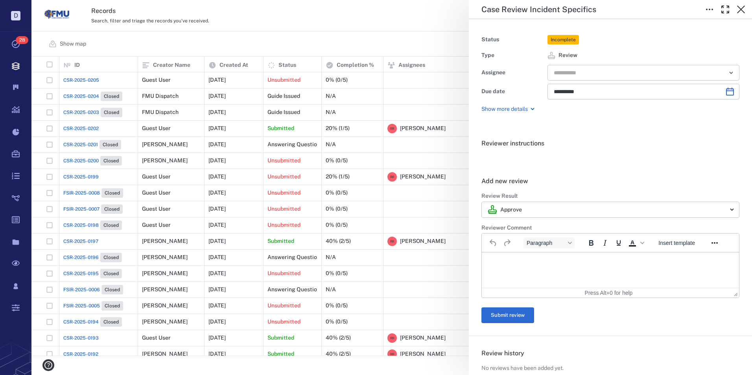
click at [597, 74] on input "text" at bounding box center [634, 72] width 163 height 11
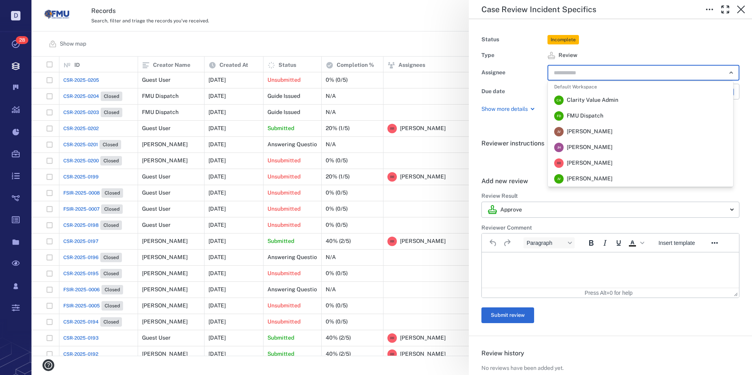
click at [609, 163] on span "Robert Richardson" at bounding box center [590, 163] width 46 height 8
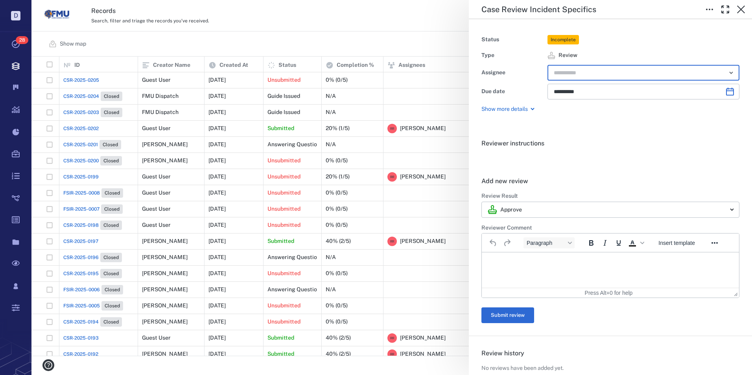
click at [519, 272] on html at bounding box center [610, 262] width 257 height 20
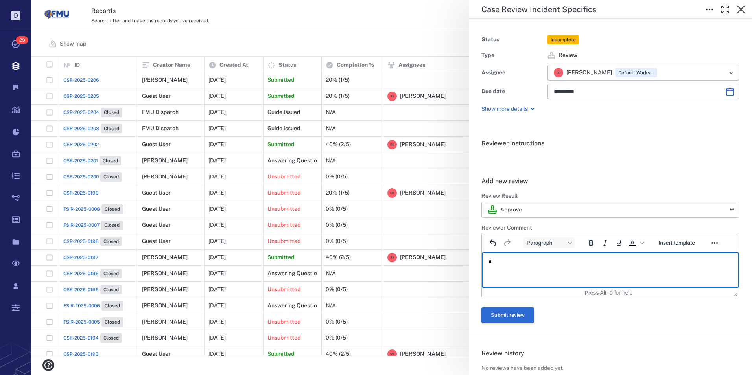
click at [512, 313] on button "Submit review" at bounding box center [507, 315] width 53 height 16
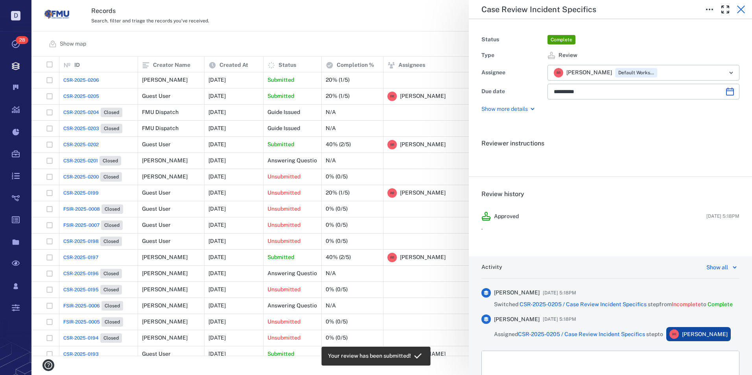
click at [740, 4] on button "button" at bounding box center [741, 10] width 16 height 16
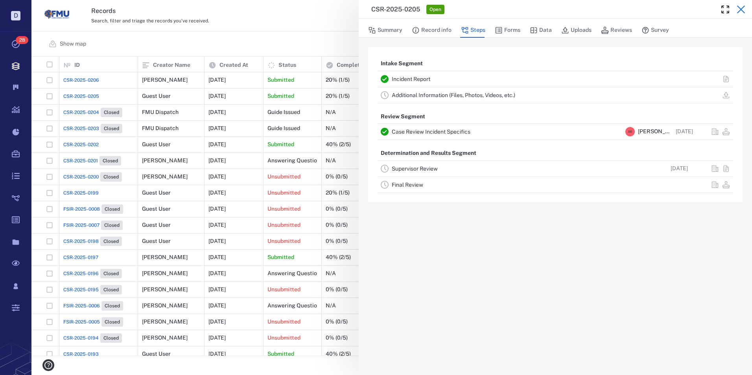
click at [741, 4] on button "button" at bounding box center [741, 10] width 16 height 16
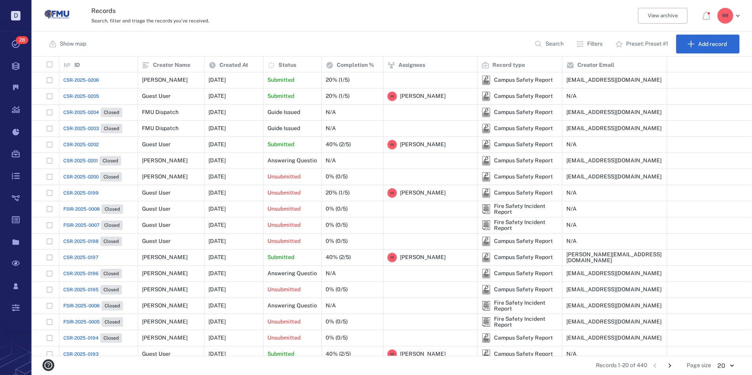
click at [77, 81] on span "CSR-2025-0206" at bounding box center [81, 80] width 36 height 7
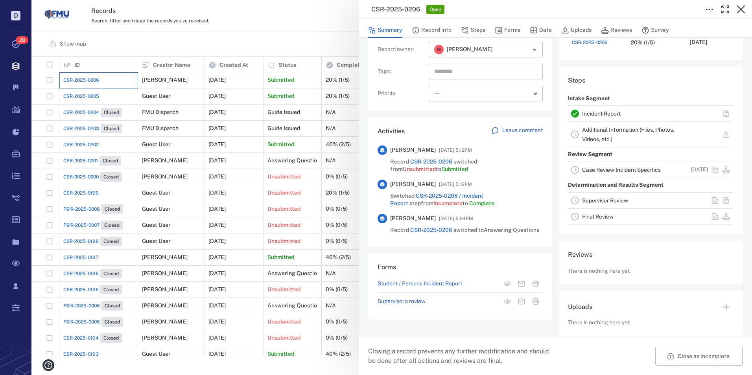
scroll to position [116, 0]
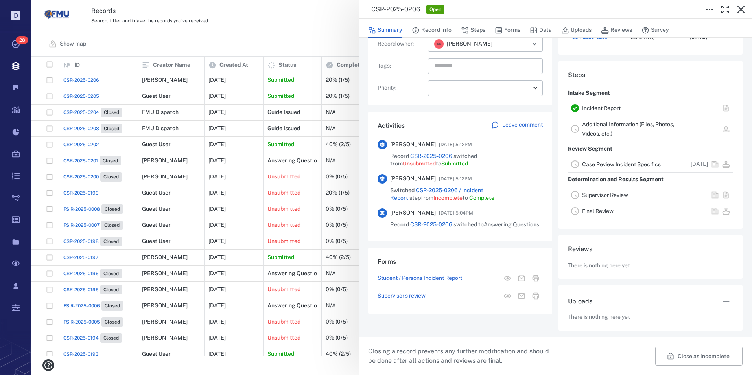
click at [592, 106] on link "Incident Report" at bounding box center [601, 108] width 39 height 6
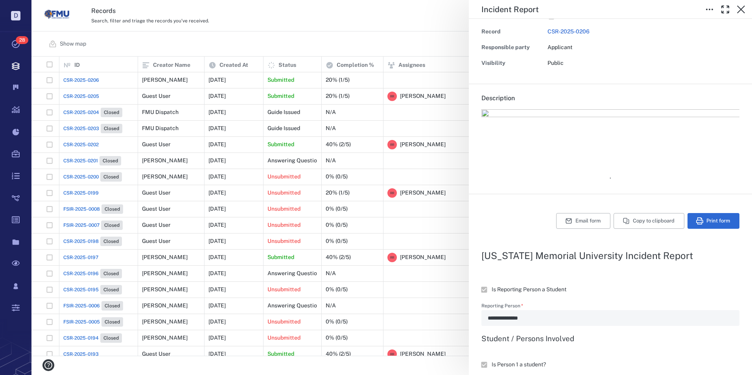
scroll to position [79, 0]
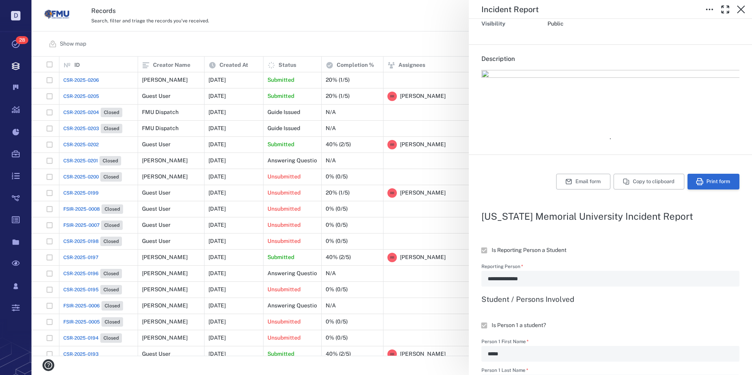
click at [704, 181] on button "Print form" at bounding box center [713, 182] width 52 height 16
click at [741, 7] on icon "button" at bounding box center [740, 9] width 9 height 9
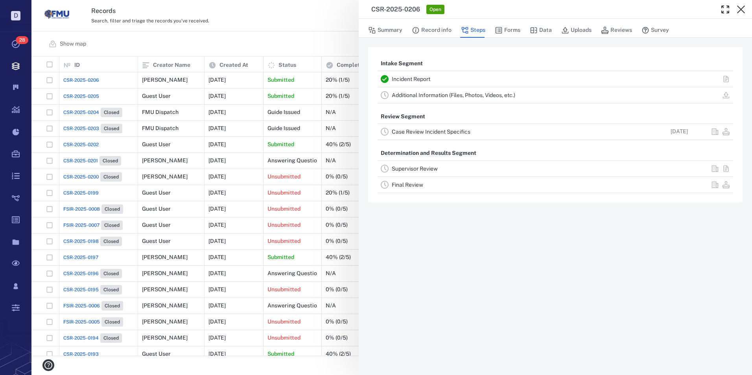
click at [405, 132] on link "Case Review Incident Specifics" at bounding box center [431, 132] width 79 height 6
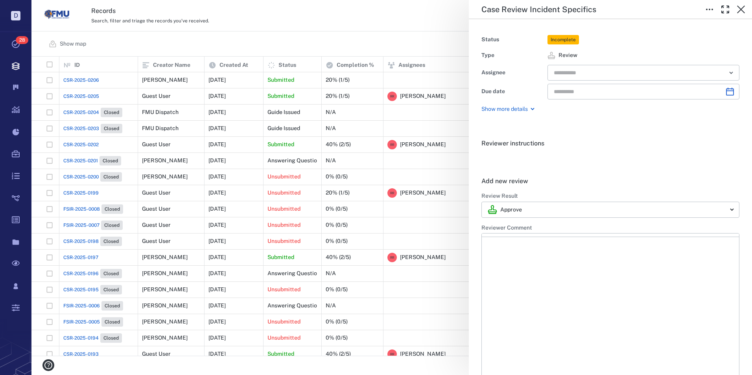
type input "**********"
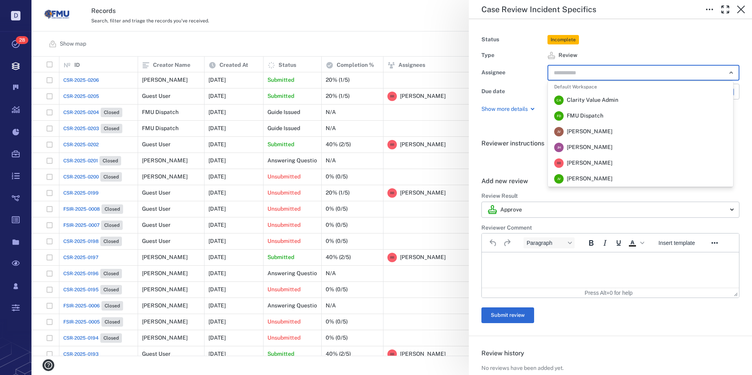
click at [613, 73] on input "text" at bounding box center [634, 72] width 163 height 11
click at [585, 164] on span "Robert Richardson" at bounding box center [590, 163] width 46 height 8
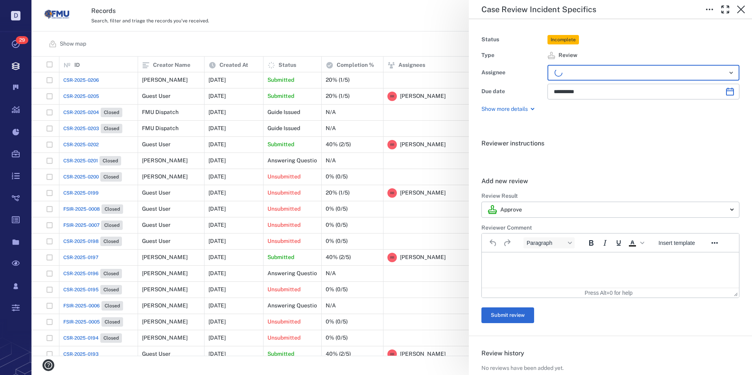
click at [516, 263] on p "Rich Text Area. Press ALT-0 for help." at bounding box center [610, 262] width 244 height 7
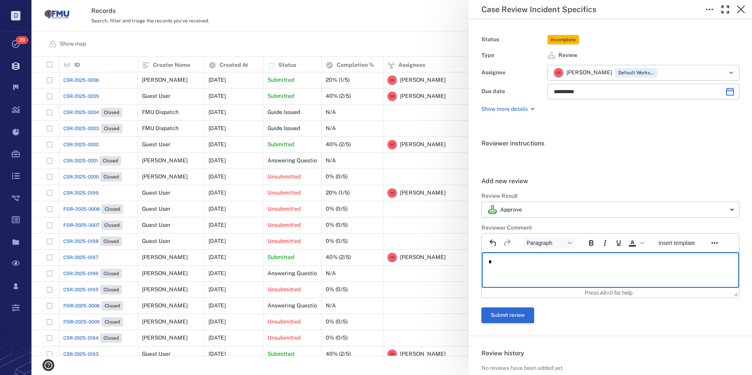
click at [513, 317] on button "Submit review" at bounding box center [507, 315] width 53 height 16
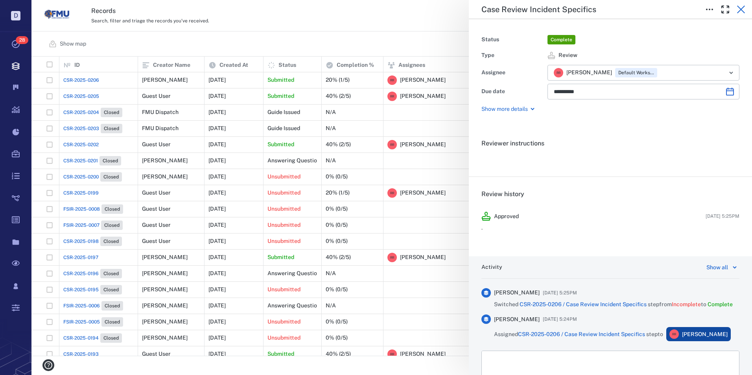
click at [740, 7] on icon "button" at bounding box center [740, 9] width 9 height 9
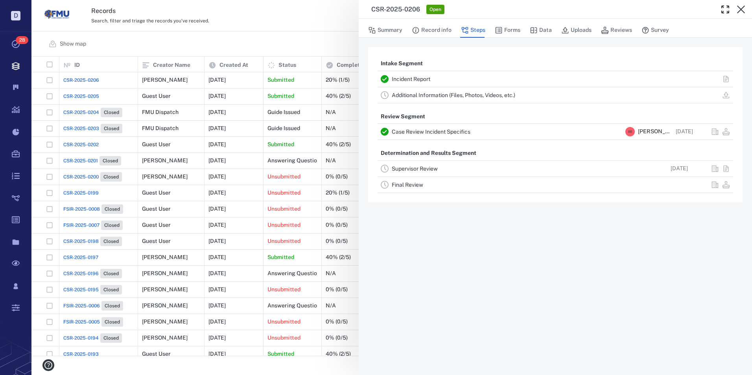
drag, startPoint x: 742, startPoint y: 9, endPoint x: 751, endPoint y: 28, distance: 21.8
click at [742, 9] on icon "button" at bounding box center [741, 10] width 8 height 8
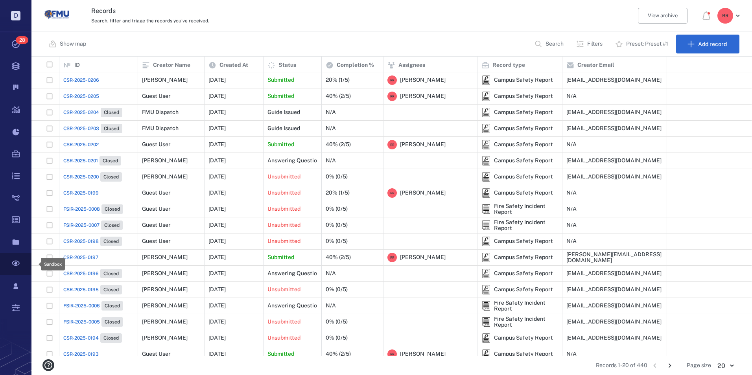
click at [15, 264] on icon at bounding box center [15, 264] width 31 height 22
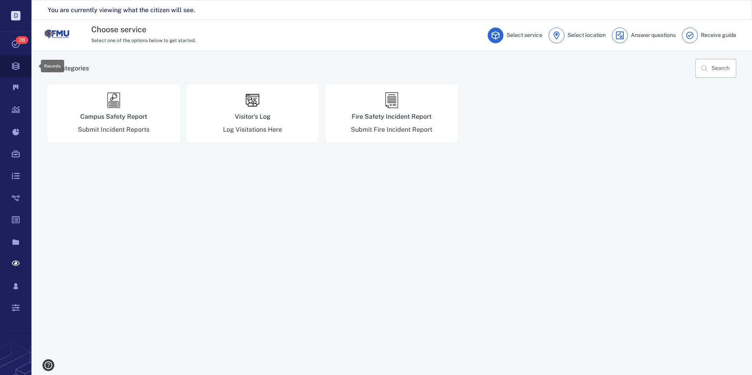
click at [16, 67] on icon at bounding box center [16, 66] width 8 height 8
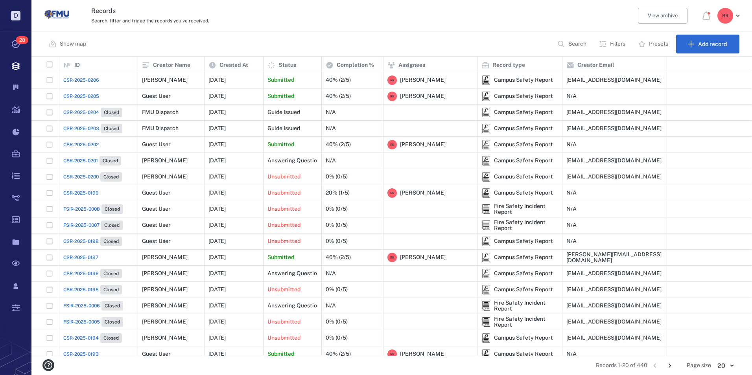
scroll to position [293, 714]
